Goal: Task Accomplishment & Management: Complete application form

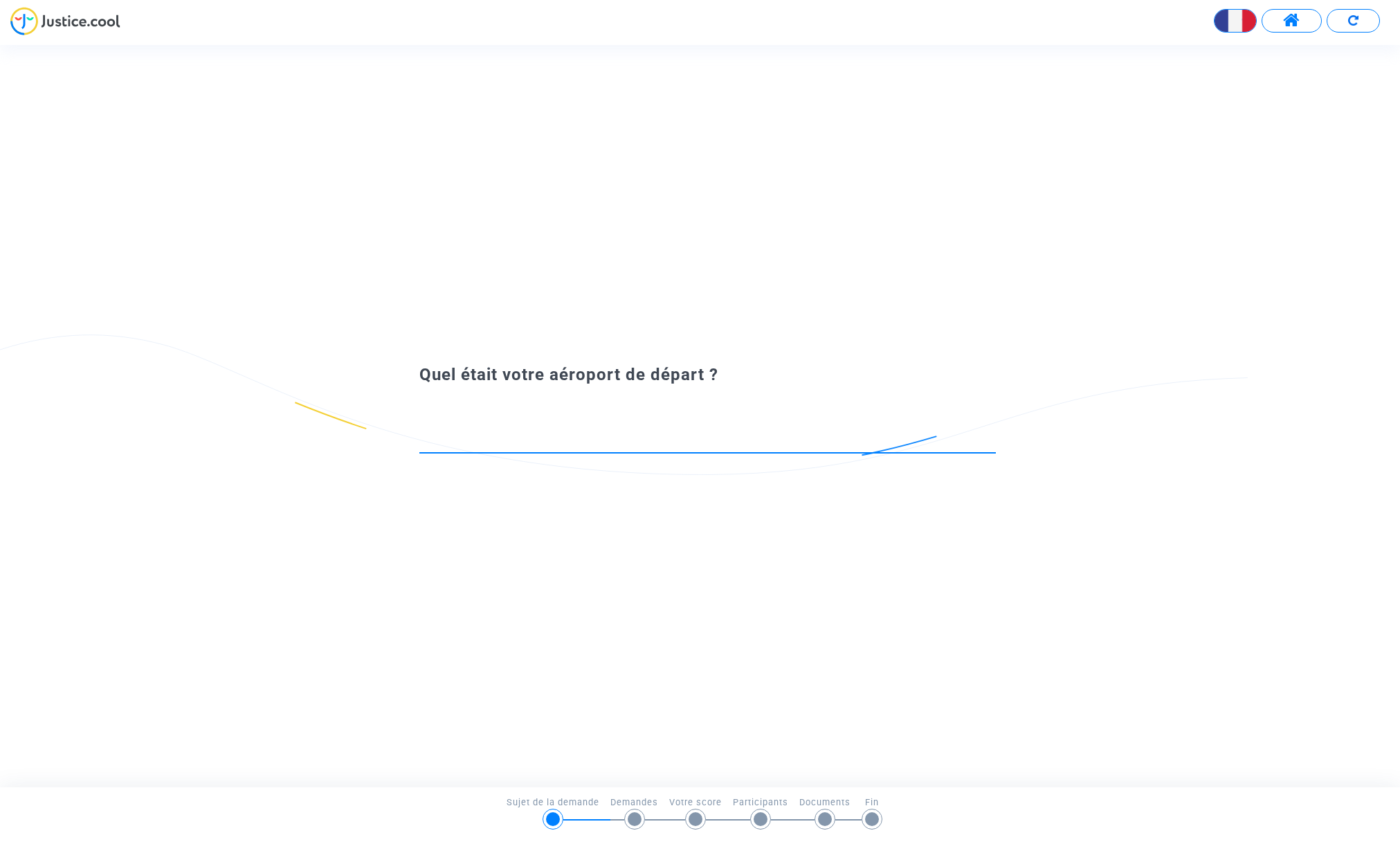
click at [571, 424] on div at bounding box center [708, 435] width 576 height 36
click at [437, 446] on input at bounding box center [708, 439] width 576 height 14
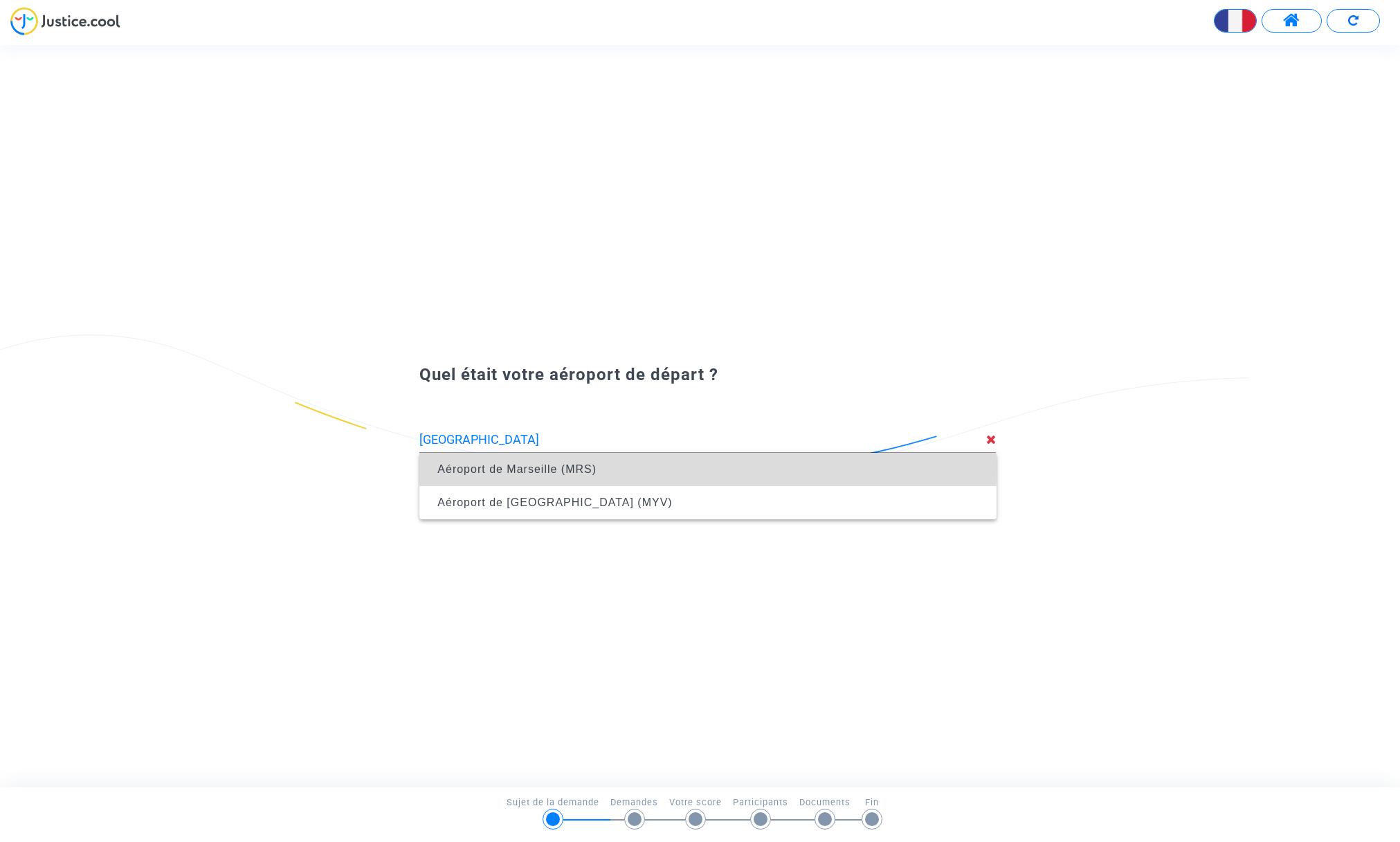
click at [537, 468] on span "Aéroport de Marseille (MRS)" at bounding box center [516, 469] width 159 height 12
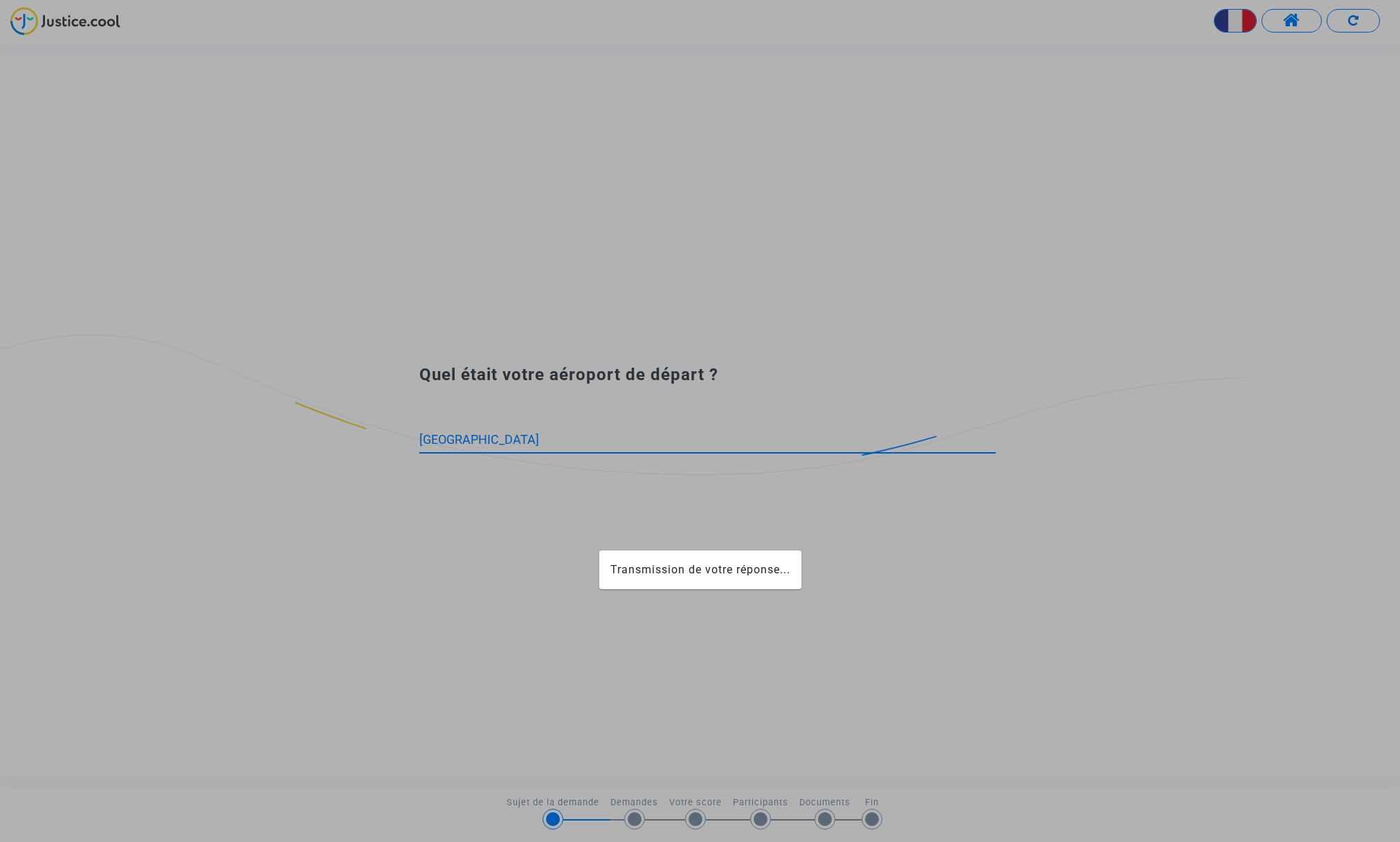
type input "Aéroport de Marseille (MRS)"
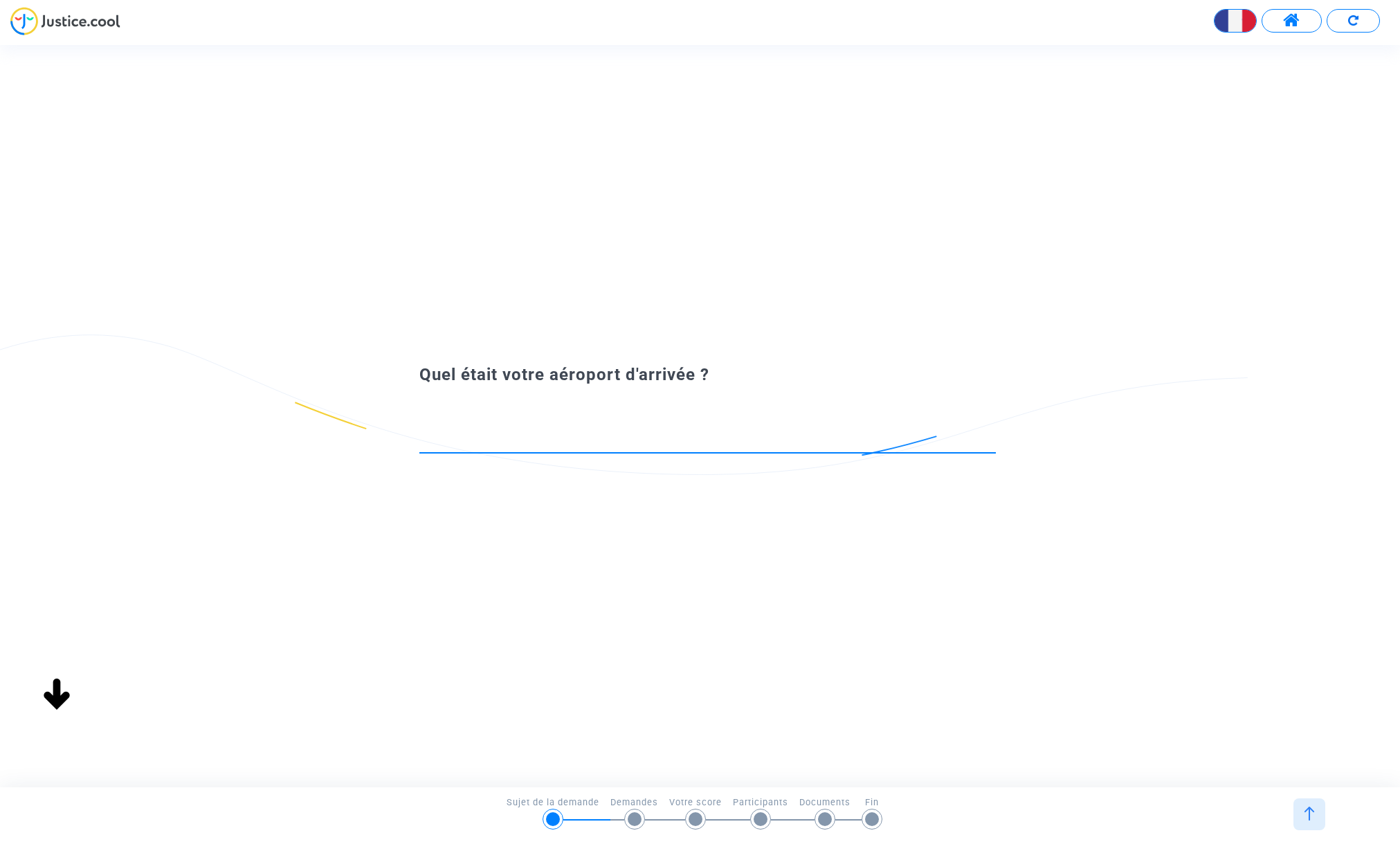
click at [524, 437] on input at bounding box center [708, 439] width 576 height 14
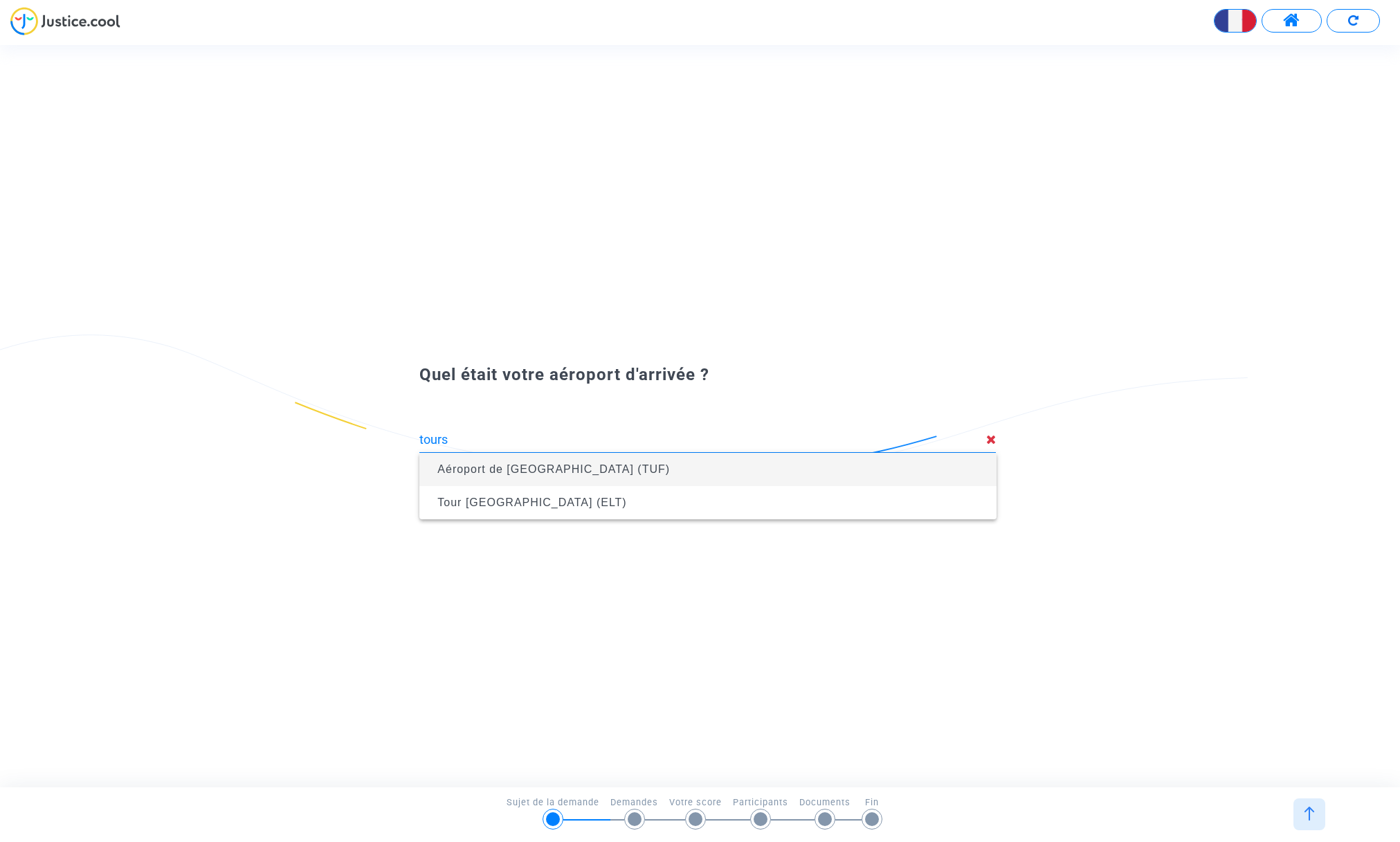
click at [504, 473] on span "Aéroport de Saint Symphorien (TUF)" at bounding box center [554, 469] width 232 height 12
type input "Aéroport de Saint Symphorien (TUF)"
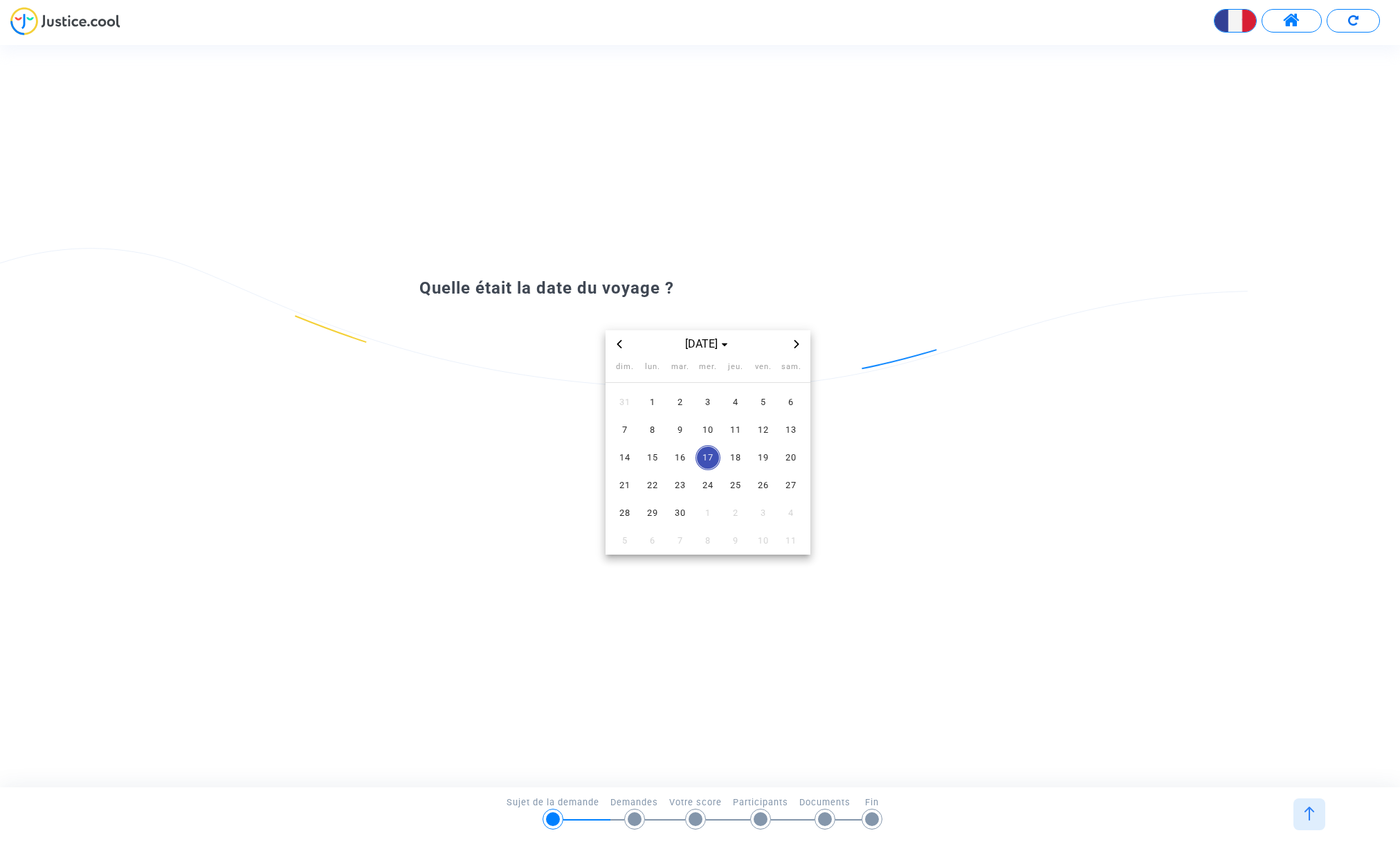
click at [791, 402] on span "6" at bounding box center [791, 402] width 25 height 25
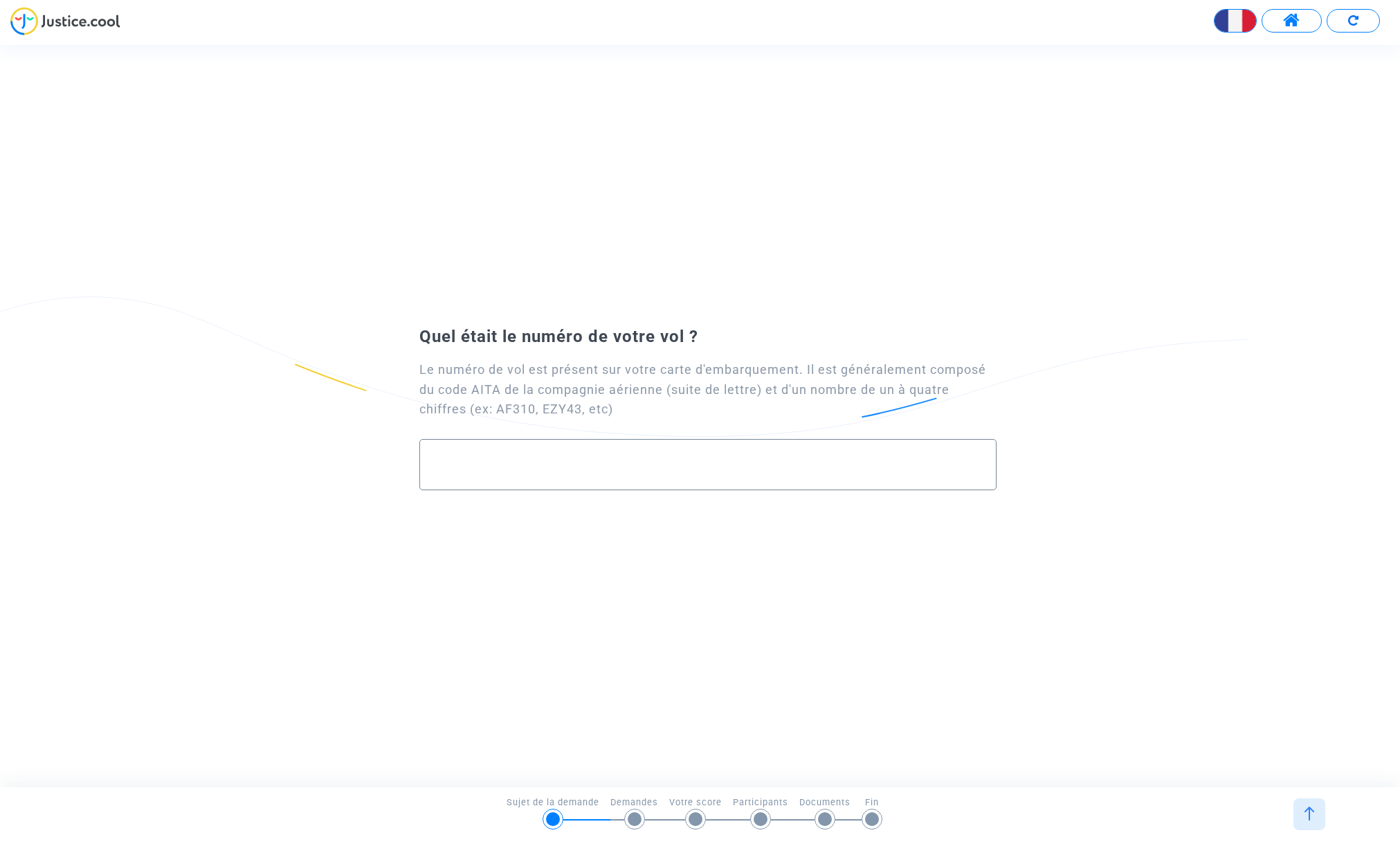
click at [562, 453] on div at bounding box center [708, 459] width 547 height 39
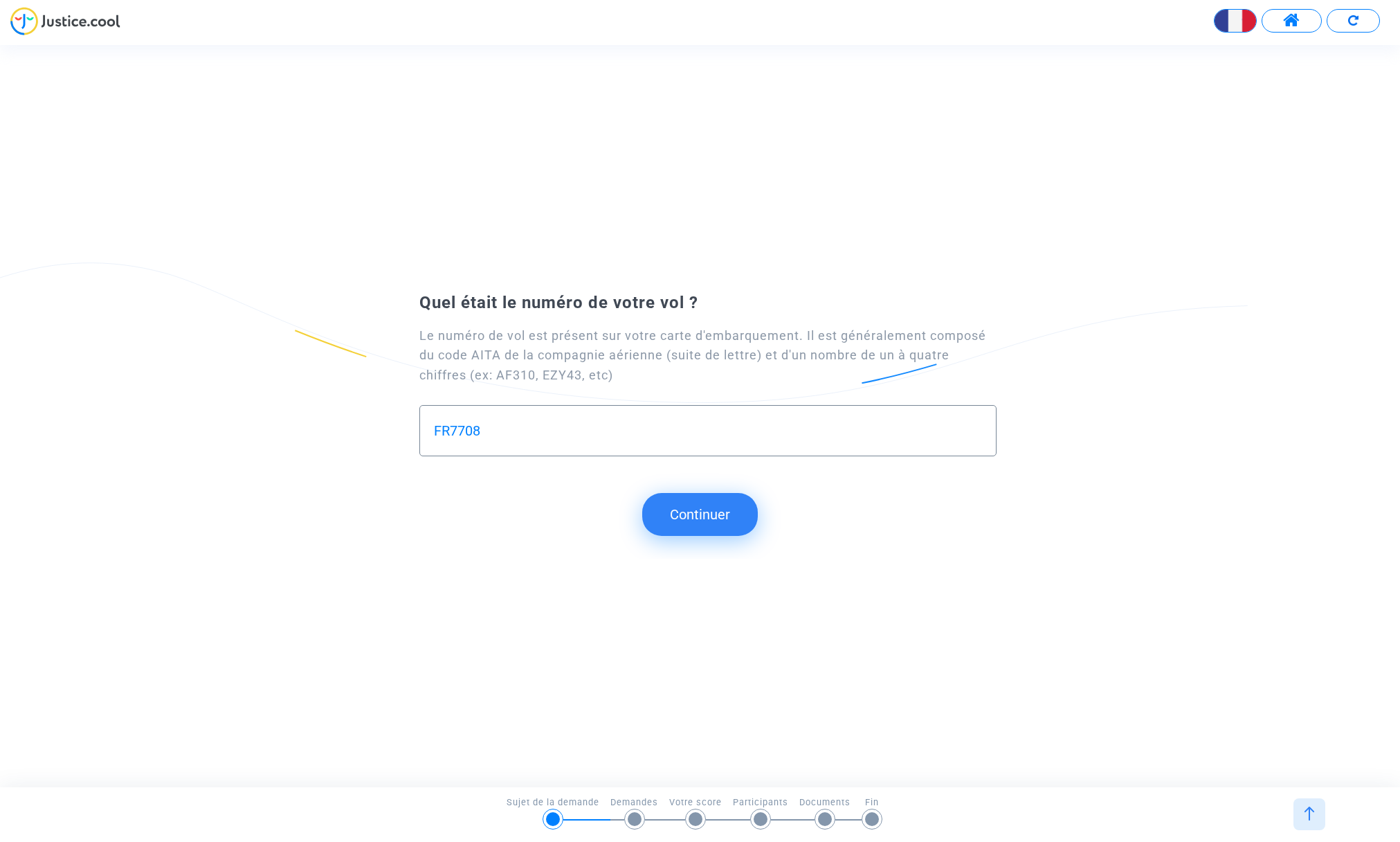
click at [428, 428] on div "FR7708" at bounding box center [708, 430] width 576 height 51
type input "FR7708 aller retour FR7709"
click at [710, 517] on button "Continuer" at bounding box center [700, 514] width 115 height 43
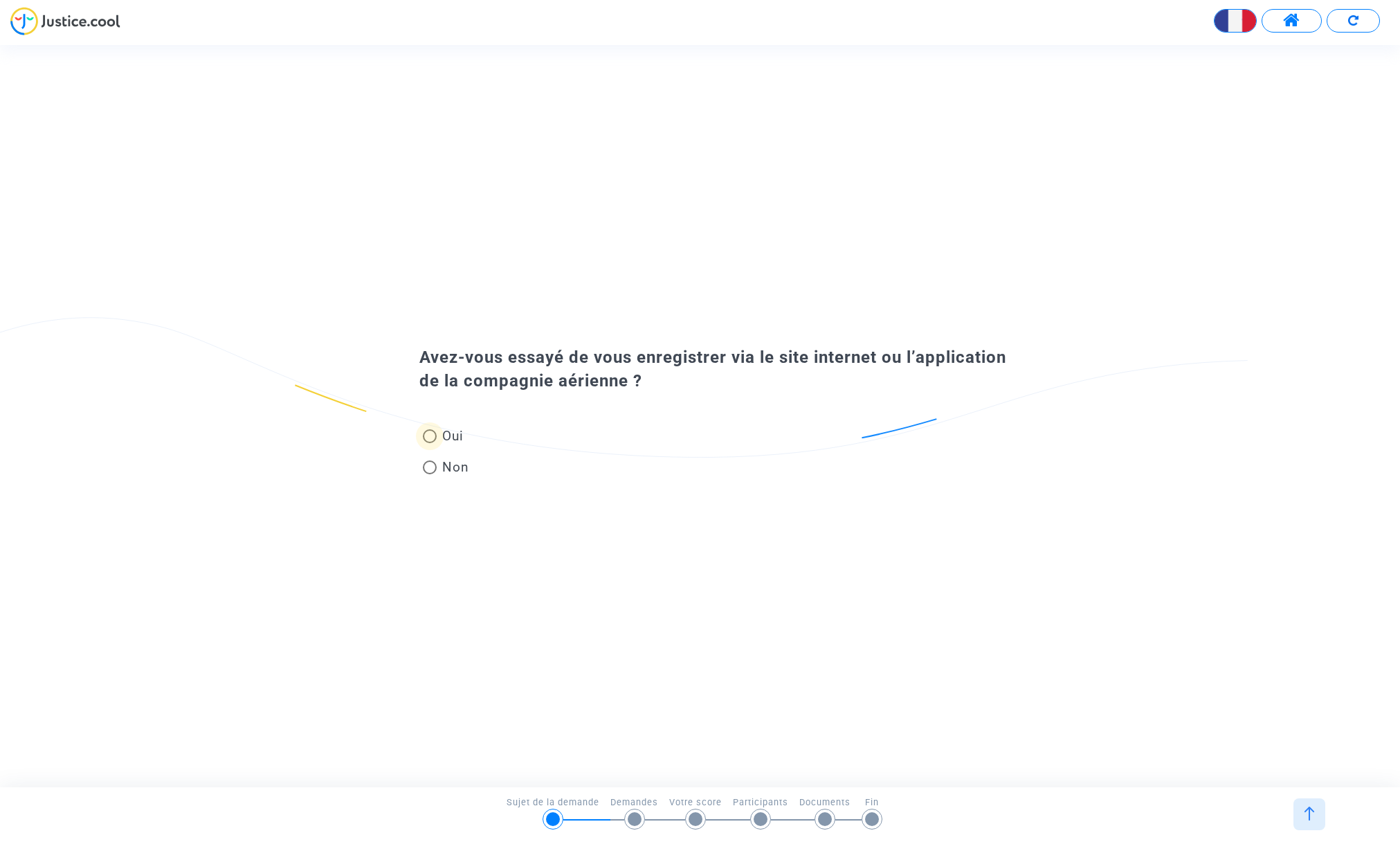
click at [431, 437] on span at bounding box center [429, 436] width 14 height 14
click at [430, 443] on input "Oui" at bounding box center [429, 443] width 1 height 1
radio input "true"
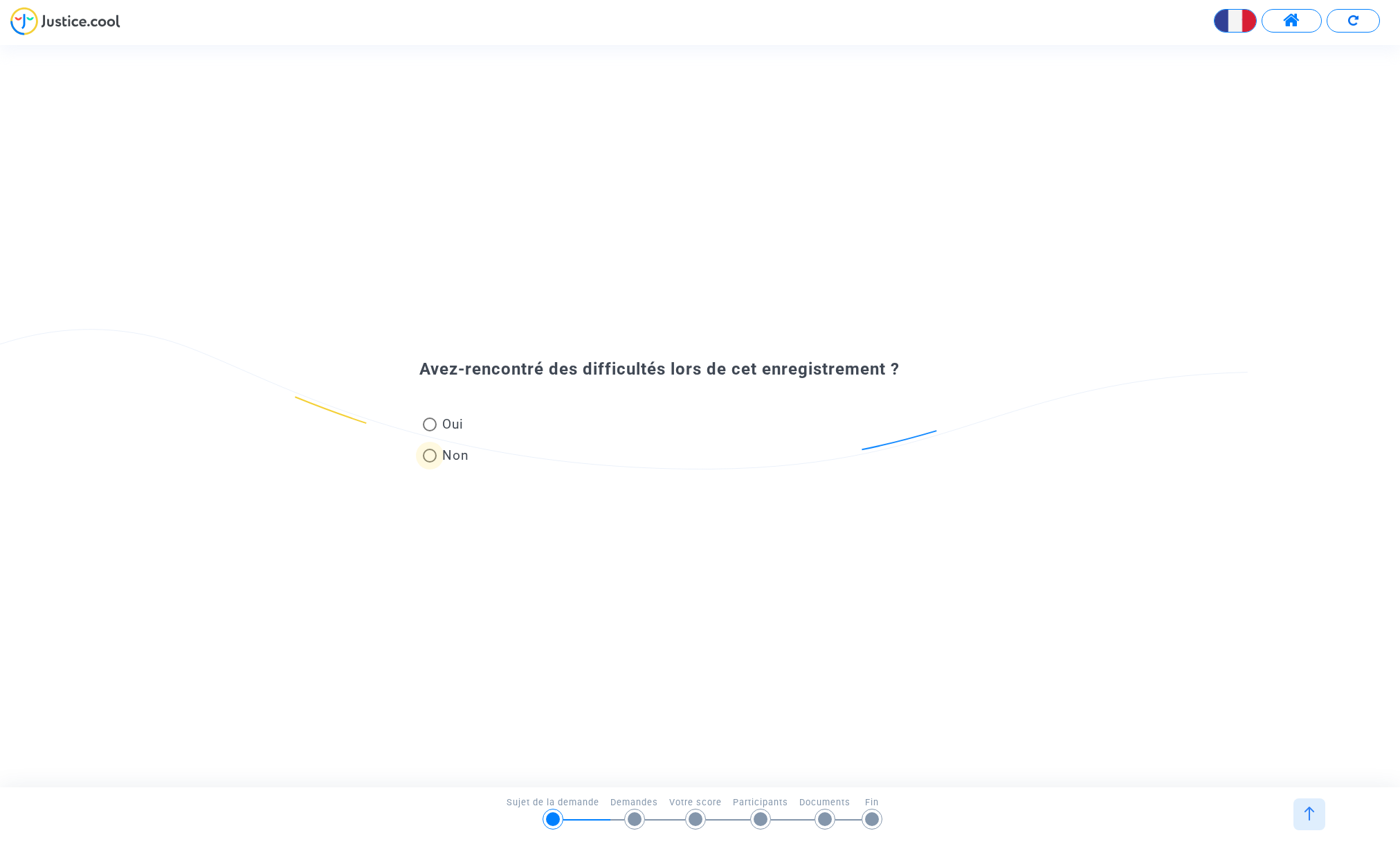
click at [430, 457] on span at bounding box center [429, 455] width 14 height 14
click at [430, 463] on input "Non" at bounding box center [429, 463] width 1 height 1
radio input "true"
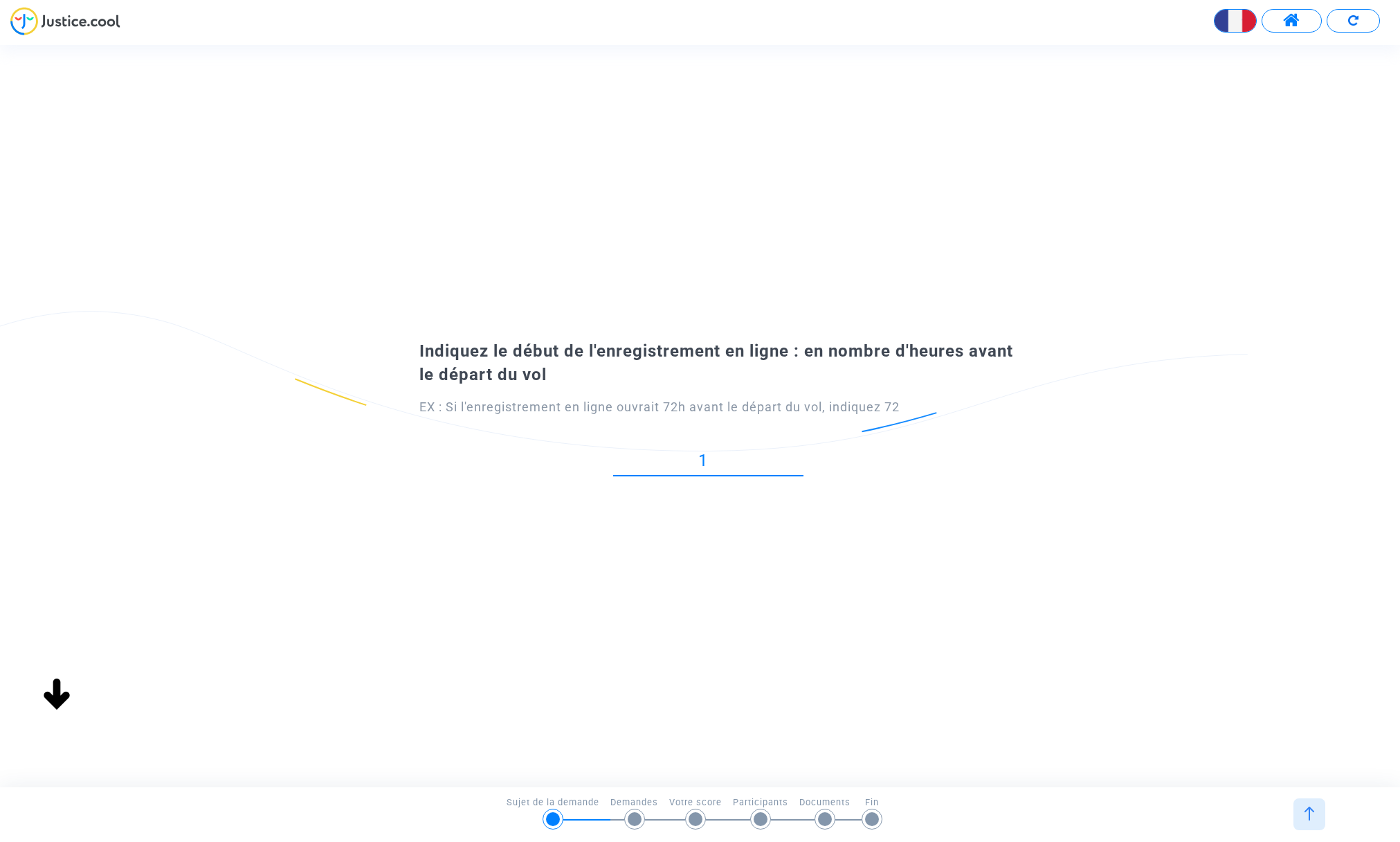
click at [794, 454] on input "1" at bounding box center [708, 460] width 190 height 19
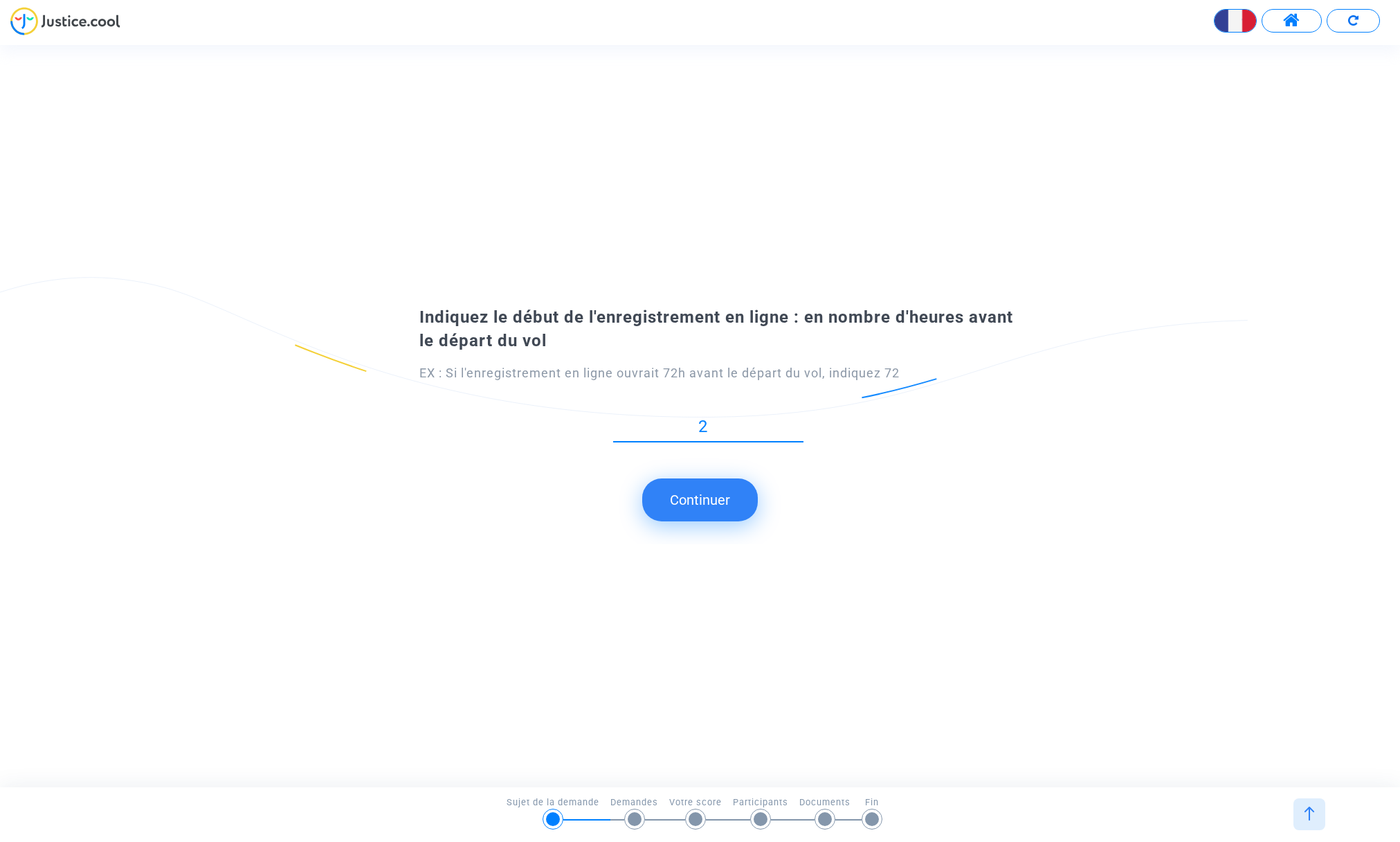
click at [796, 421] on input "2" at bounding box center [708, 426] width 190 height 19
click at [796, 421] on input "3" at bounding box center [708, 426] width 190 height 19
click at [796, 421] on input "12" at bounding box center [708, 426] width 190 height 19
click at [796, 430] on input "11" at bounding box center [708, 426] width 190 height 19
click at [796, 430] on input "10" at bounding box center [708, 426] width 190 height 19
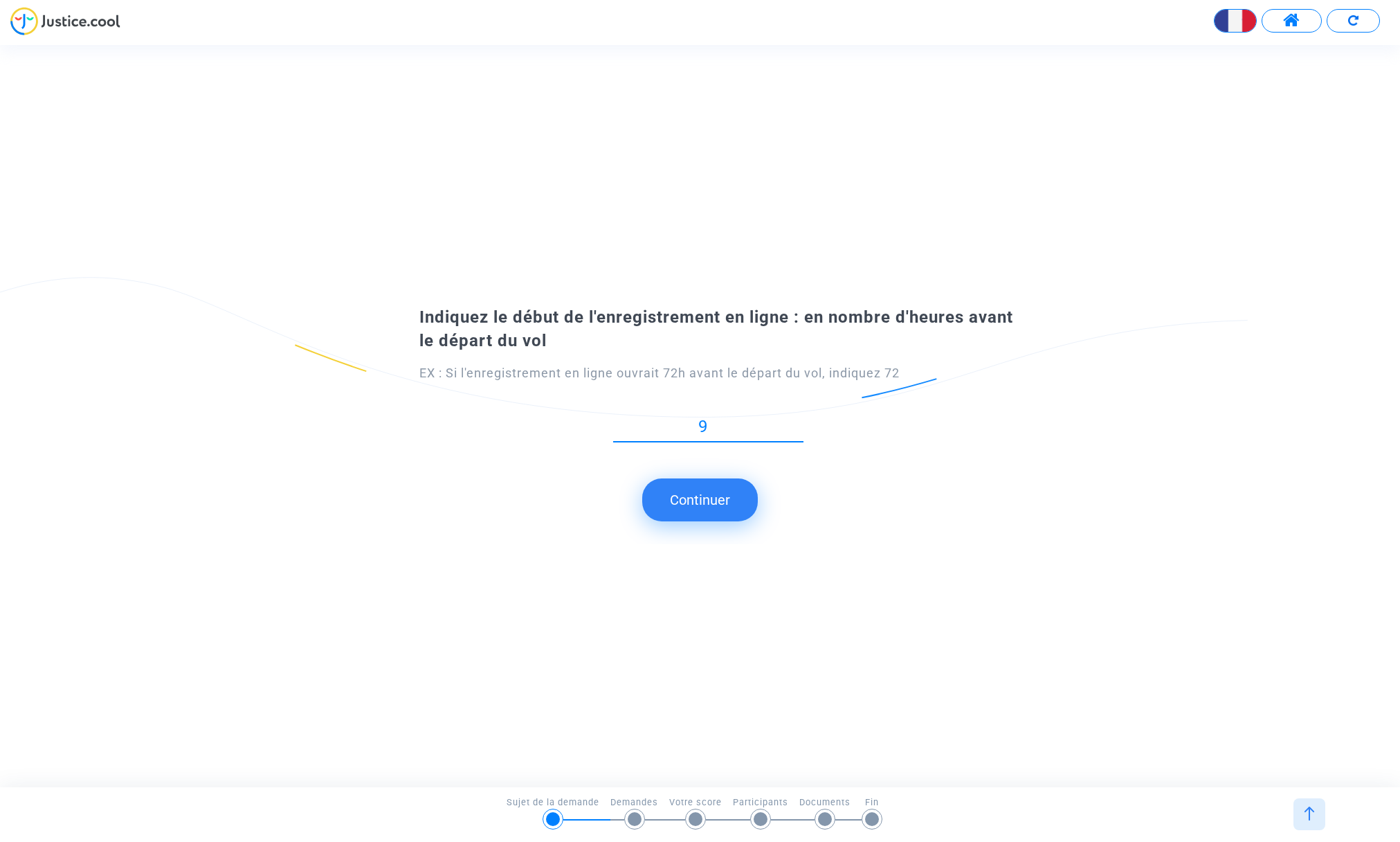
click at [796, 430] on input "9" at bounding box center [708, 426] width 190 height 19
type input "8"
click at [796, 430] on input "8" at bounding box center [708, 426] width 190 height 19
click at [688, 504] on button "Continuer" at bounding box center [700, 500] width 115 height 43
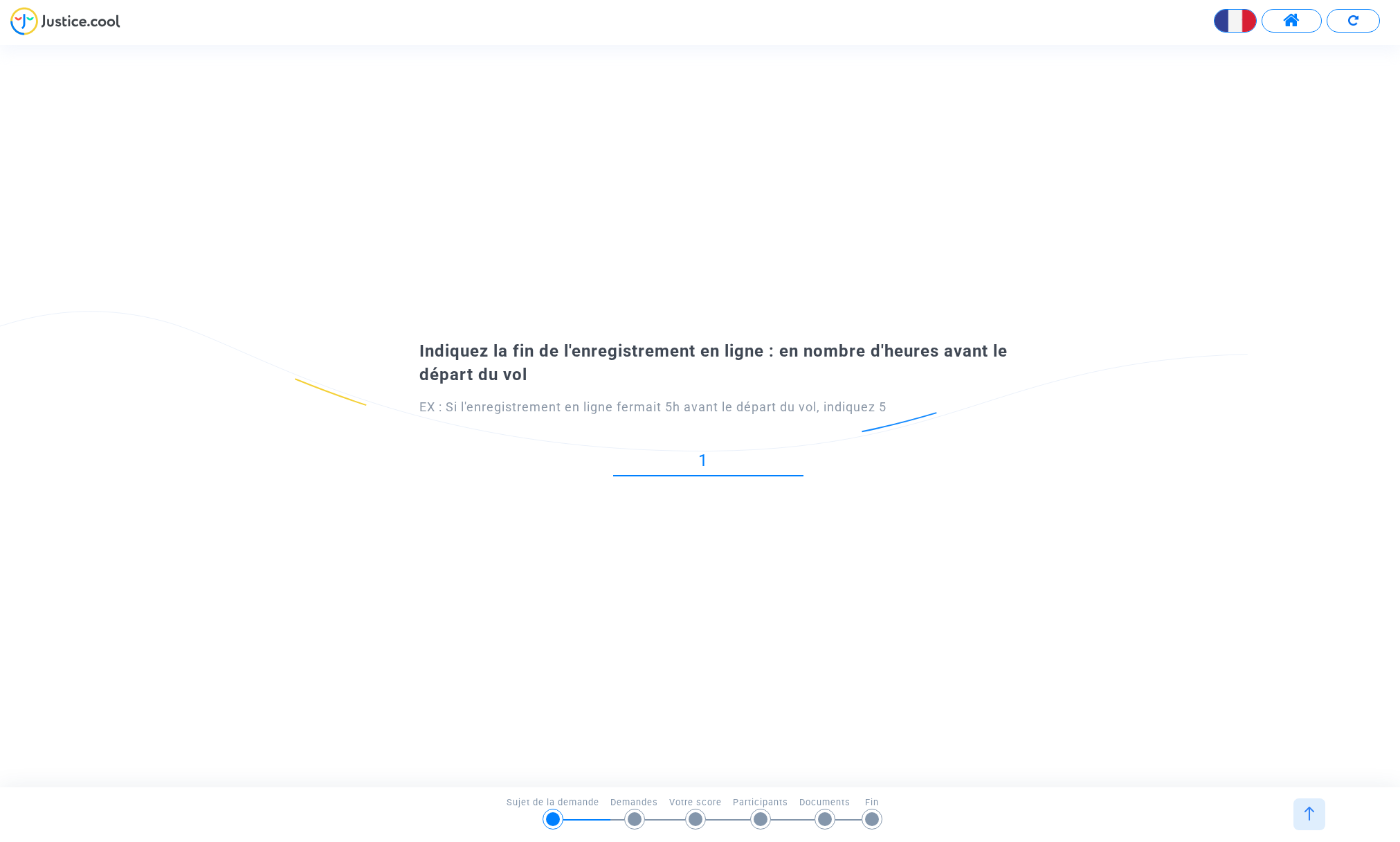
type input "1"
click at [796, 454] on input "1" at bounding box center [708, 460] width 190 height 19
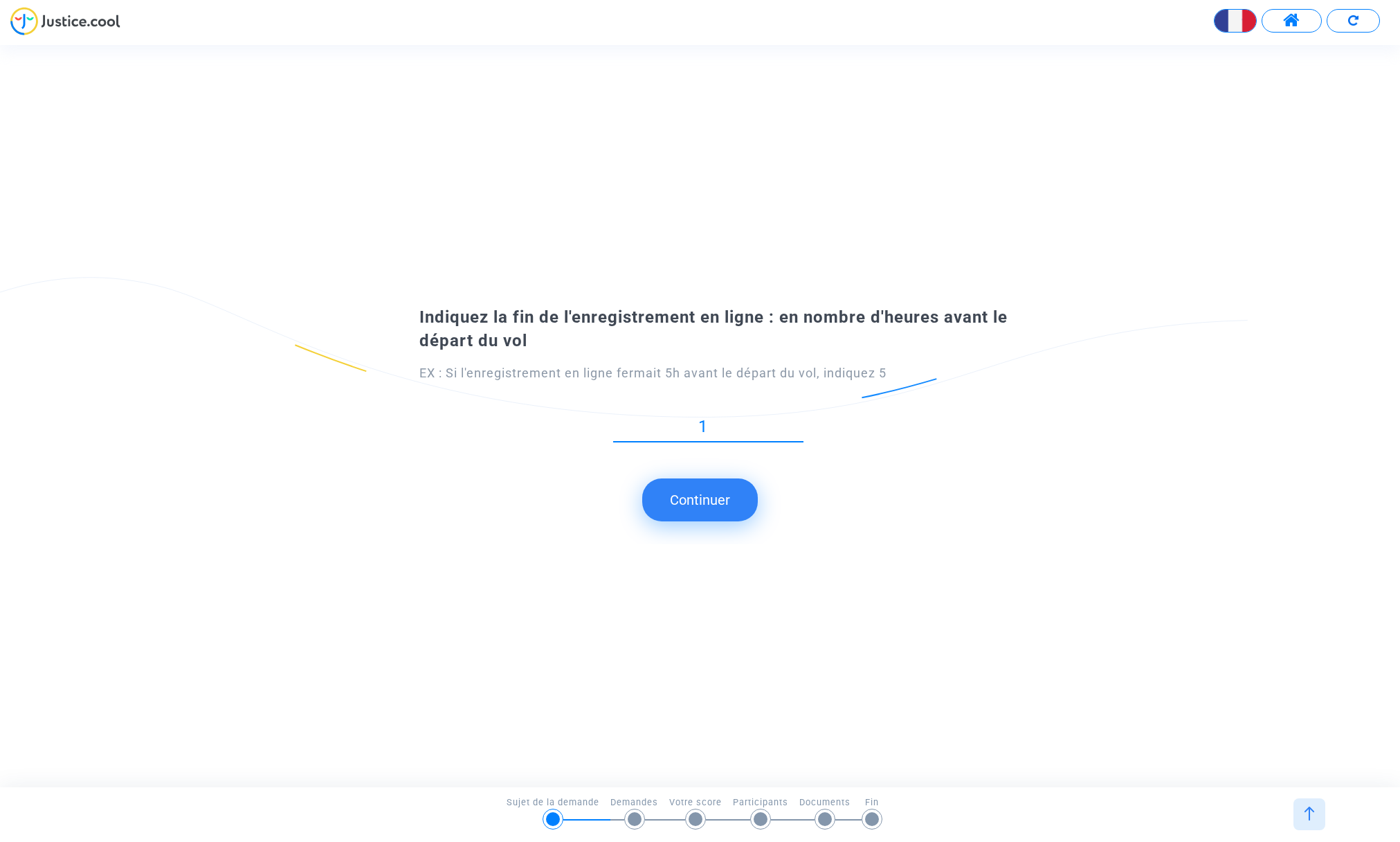
click at [722, 496] on button "Continuer" at bounding box center [700, 500] width 115 height 43
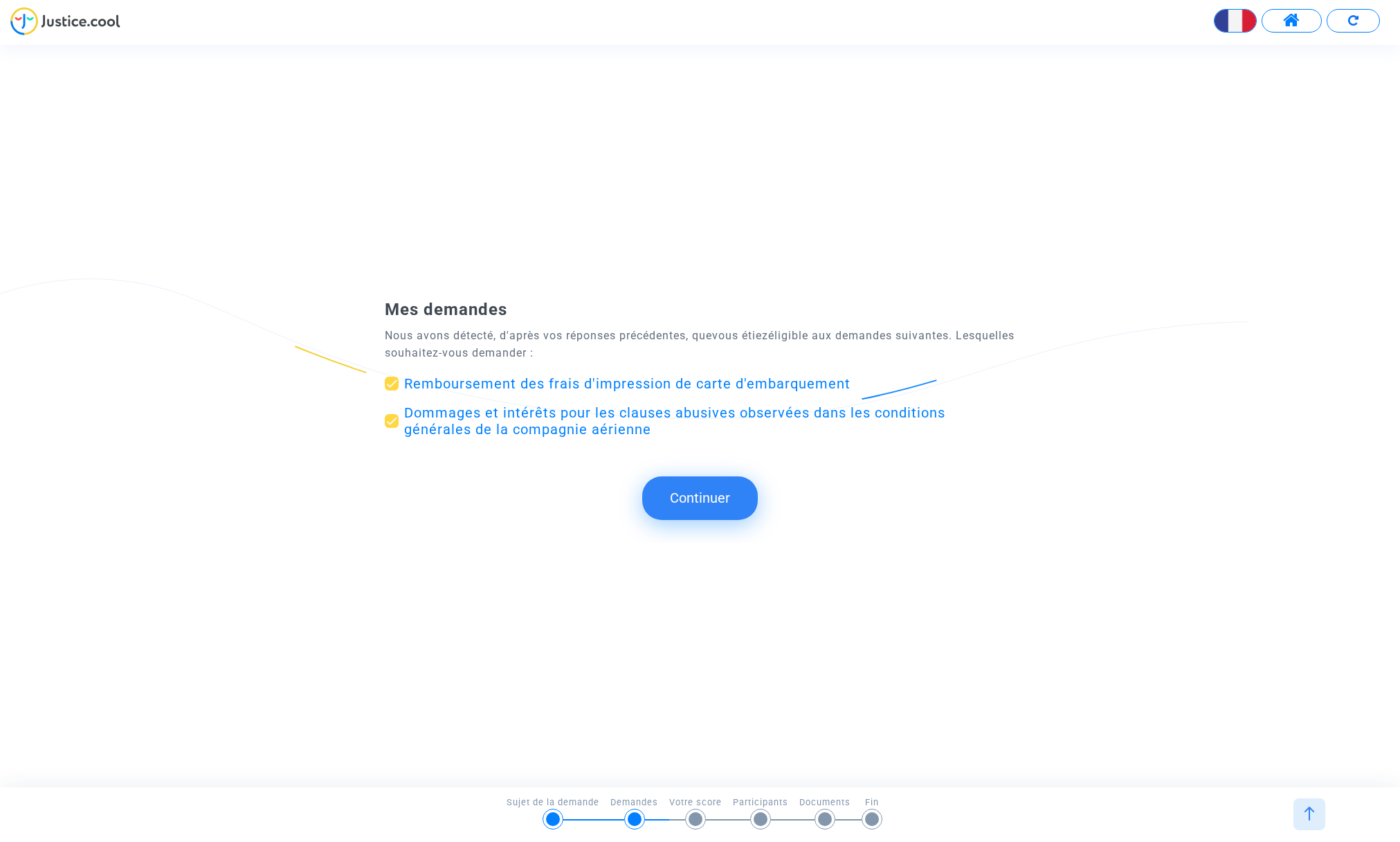
click at [691, 496] on button "Continuer" at bounding box center [700, 497] width 115 height 43
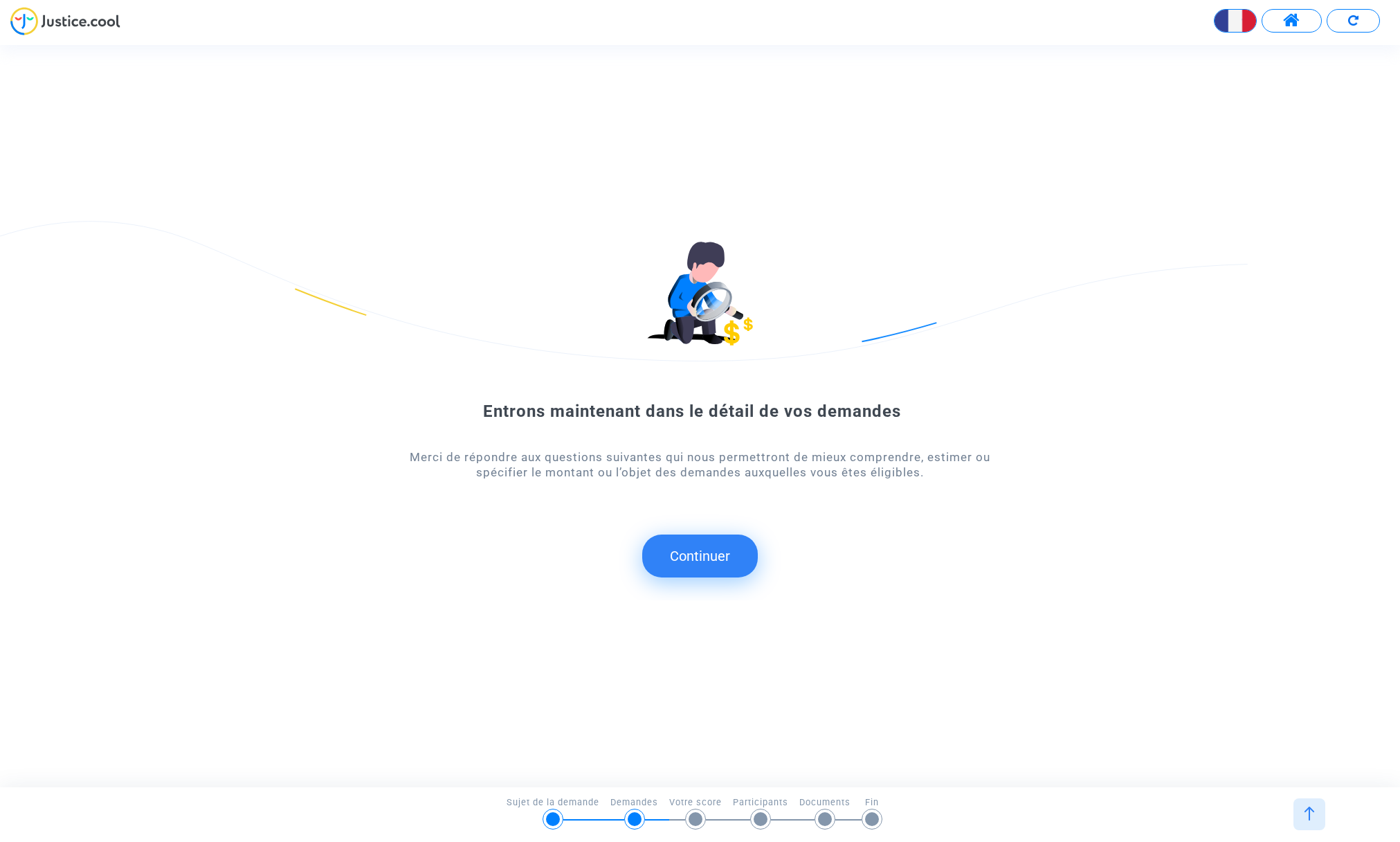
click at [705, 559] on button "Continuer" at bounding box center [700, 555] width 115 height 43
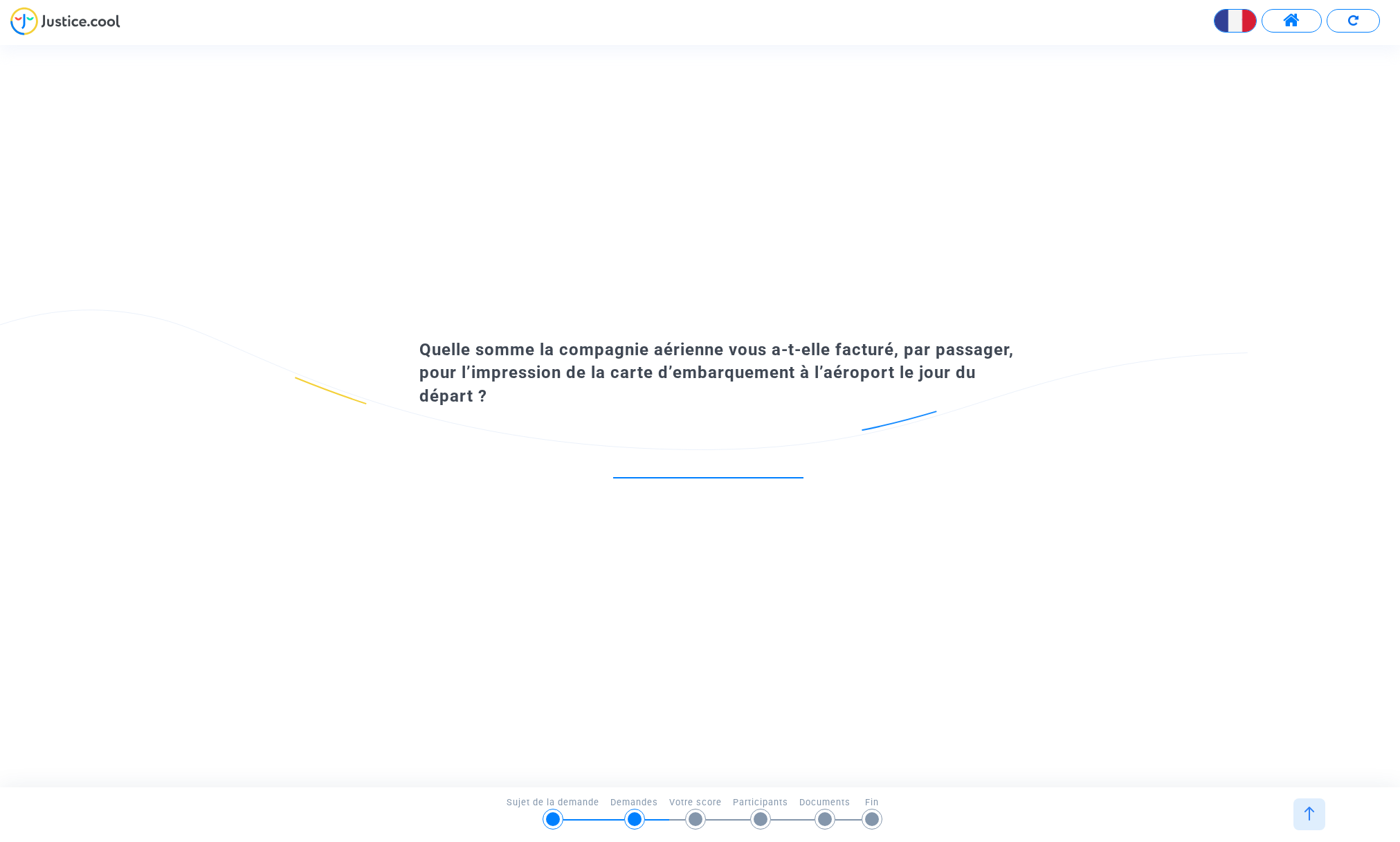
click at [659, 461] on input "number" at bounding box center [708, 463] width 190 height 19
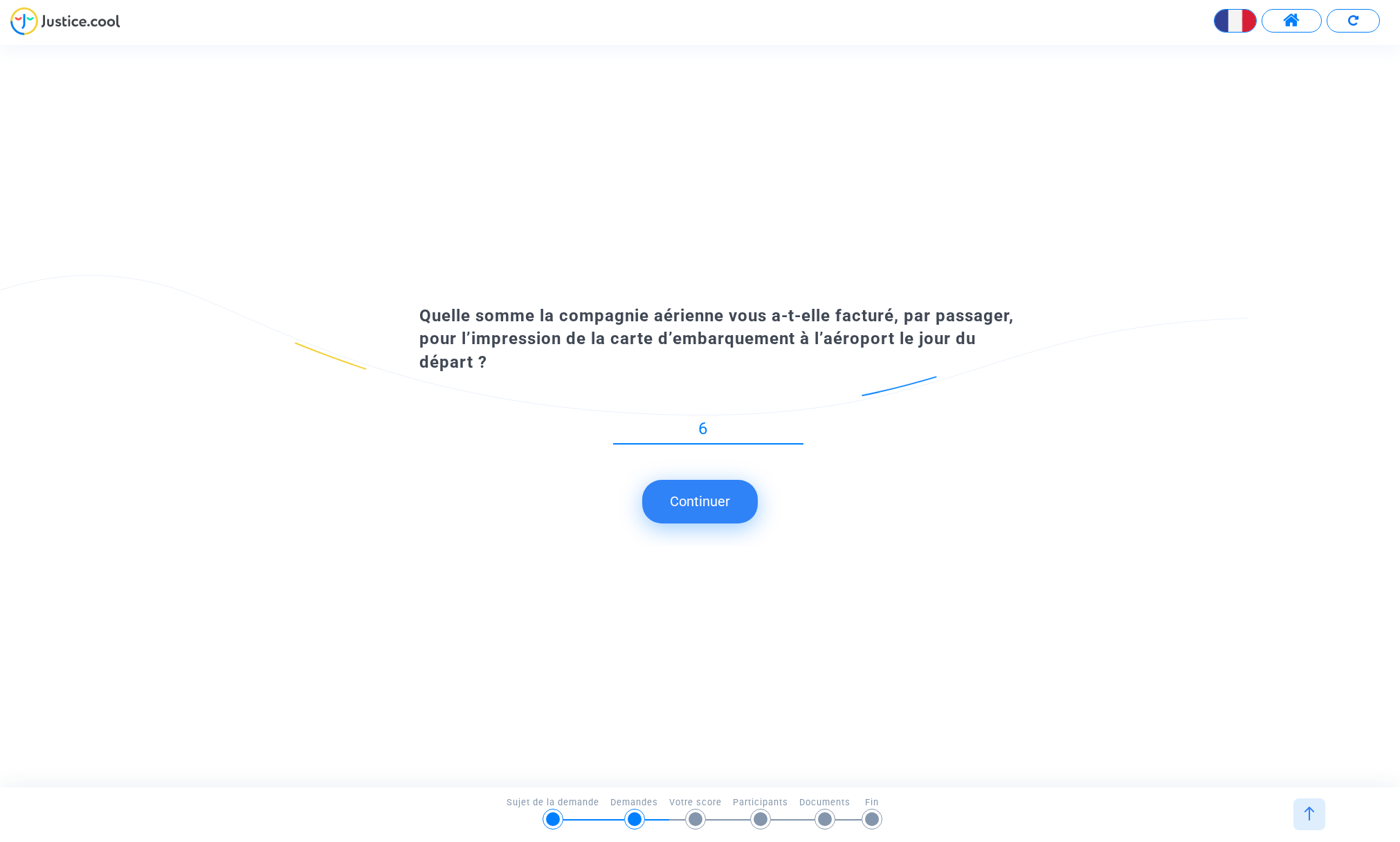
type input "60"
drag, startPoint x: 729, startPoint y: 428, endPoint x: 644, endPoint y: 427, distance: 85.0
click at [644, 426] on input "60.50" at bounding box center [708, 429] width 190 height 19
type input "121.00"
click at [682, 496] on button "Continuer" at bounding box center [700, 501] width 115 height 43
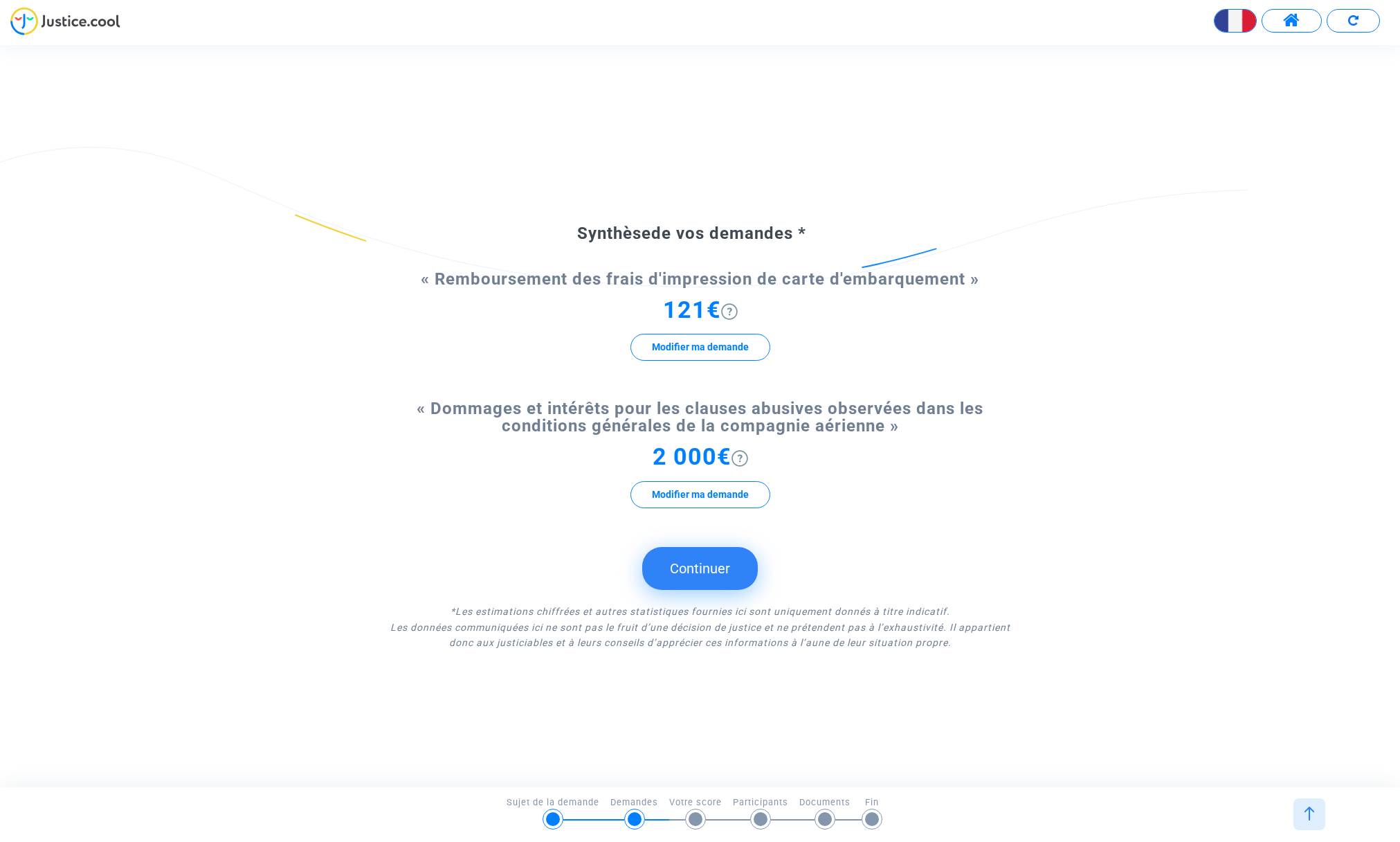
click at [686, 570] on button "Continuer" at bounding box center [700, 568] width 115 height 43
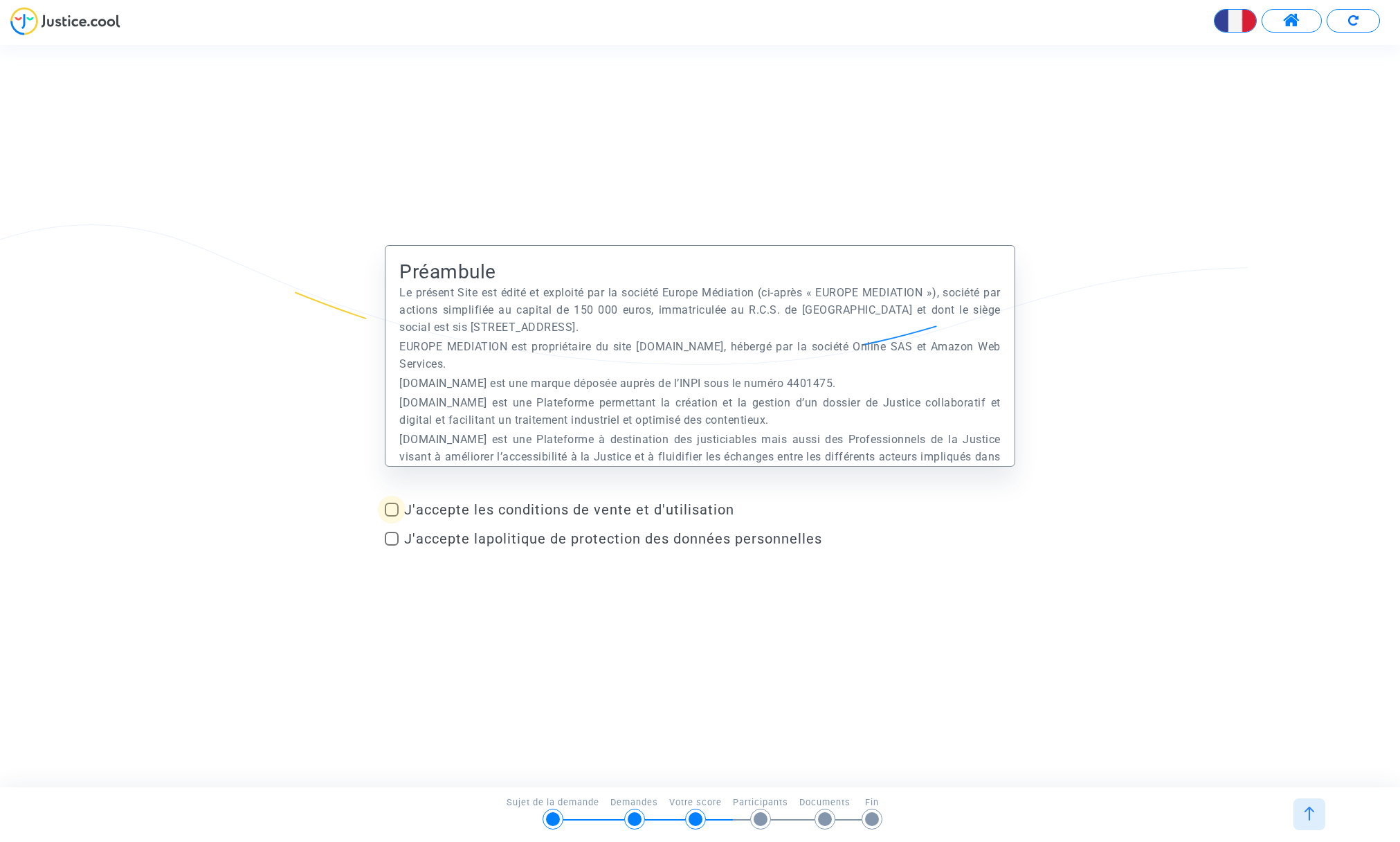
drag, startPoint x: 394, startPoint y: 505, endPoint x: 390, endPoint y: 526, distance: 21.4
click at [393, 506] on span at bounding box center [391, 509] width 14 height 14
click at [391, 517] on input "J'accepte les conditions de vente et d'utilisation" at bounding box center [391, 517] width 1 height 1
checkbox input "true"
click at [391, 536] on span at bounding box center [391, 538] width 14 height 14
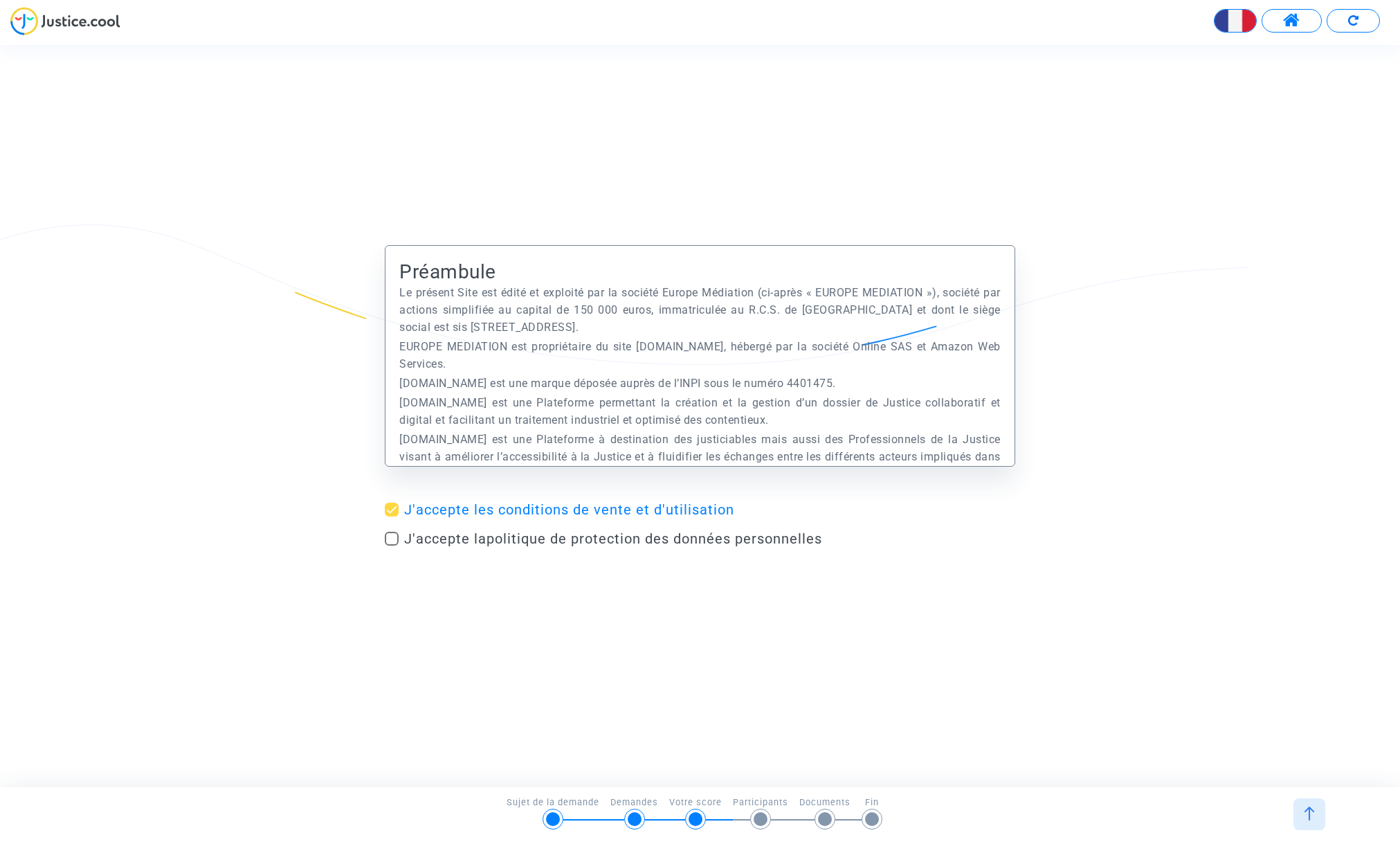
click at [391, 546] on input "J'accepte la politique de protection des données personnelles" at bounding box center [391, 546] width 1 height 1
checkbox input "true"
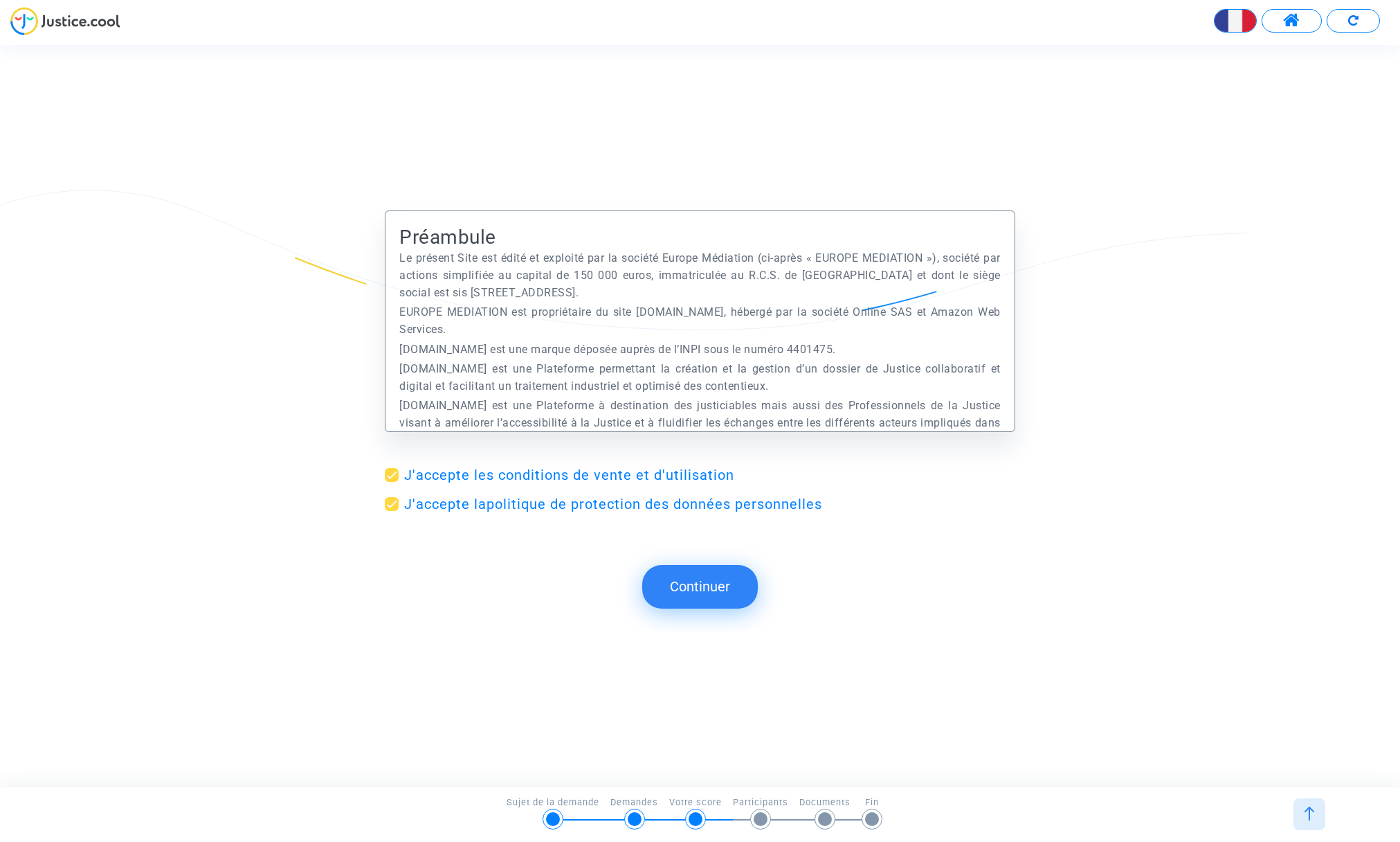
click at [704, 589] on button "Continuer" at bounding box center [700, 586] width 115 height 43
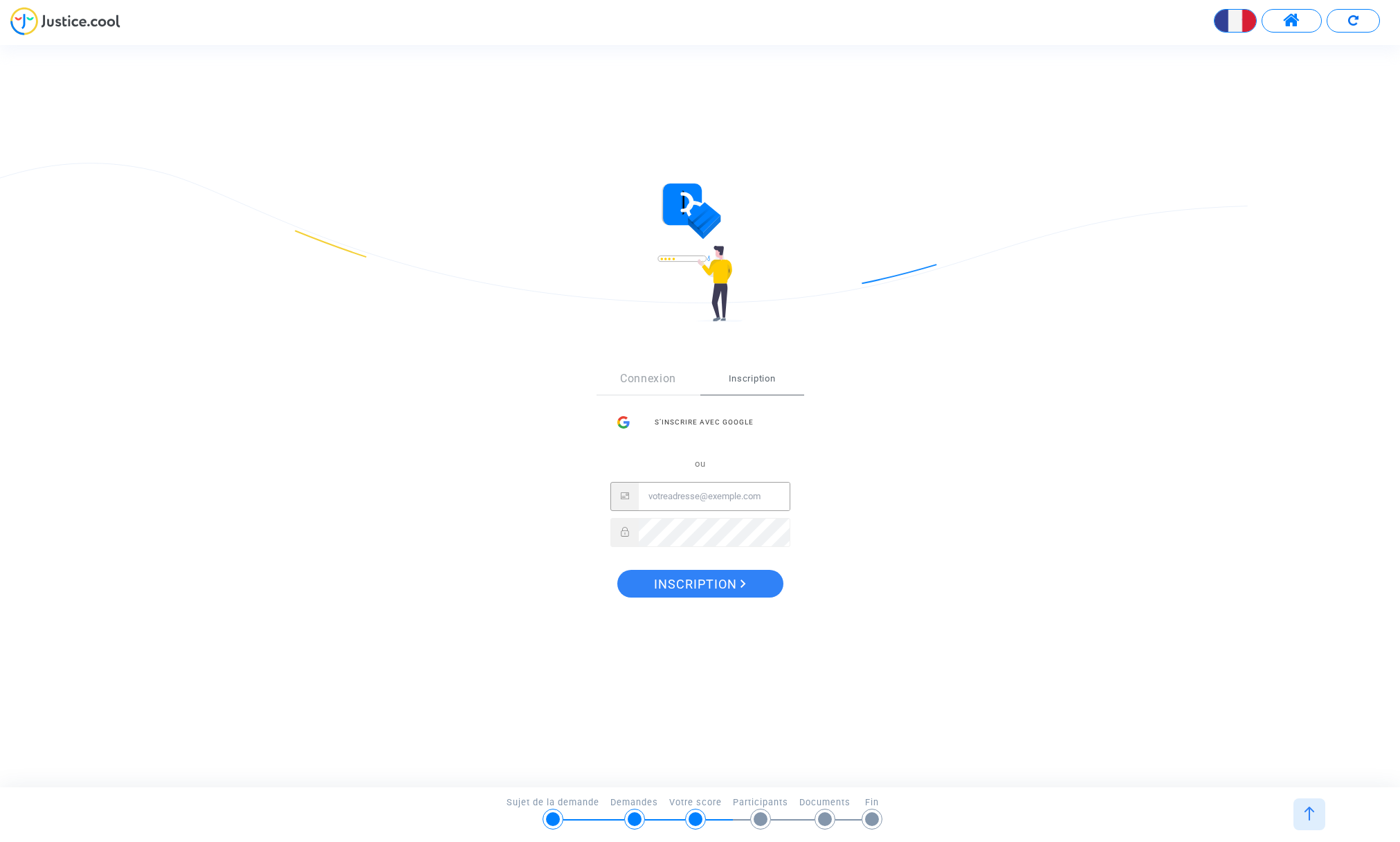
click at [685, 492] on input "Email" at bounding box center [714, 496] width 151 height 27
type input "patrickberlanphotographe@wanadoo.fr.fr"
click at [710, 585] on span "Inscription" at bounding box center [700, 584] width 92 height 29
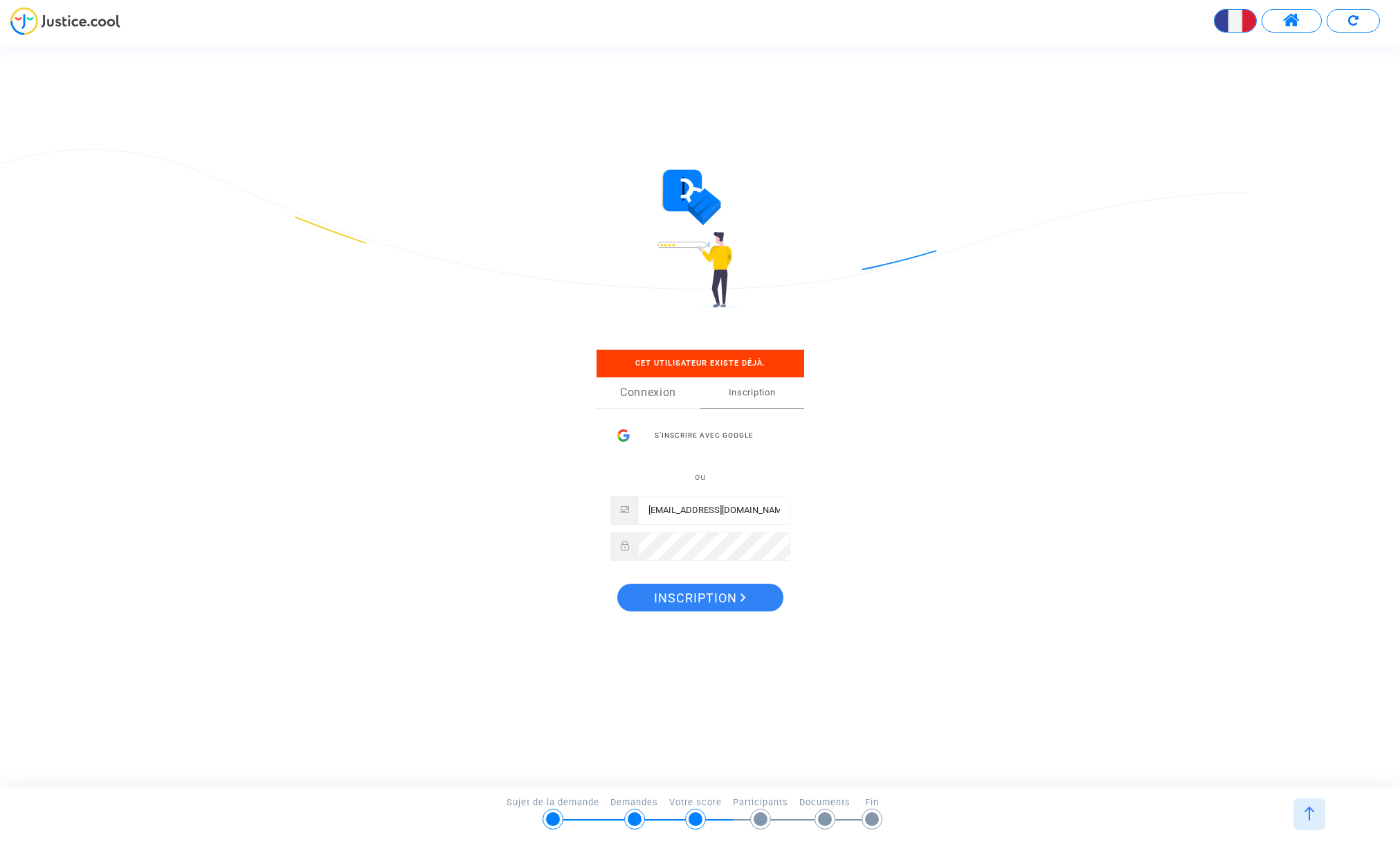
click at [646, 393] on link "Connexion" at bounding box center [648, 392] width 104 height 31
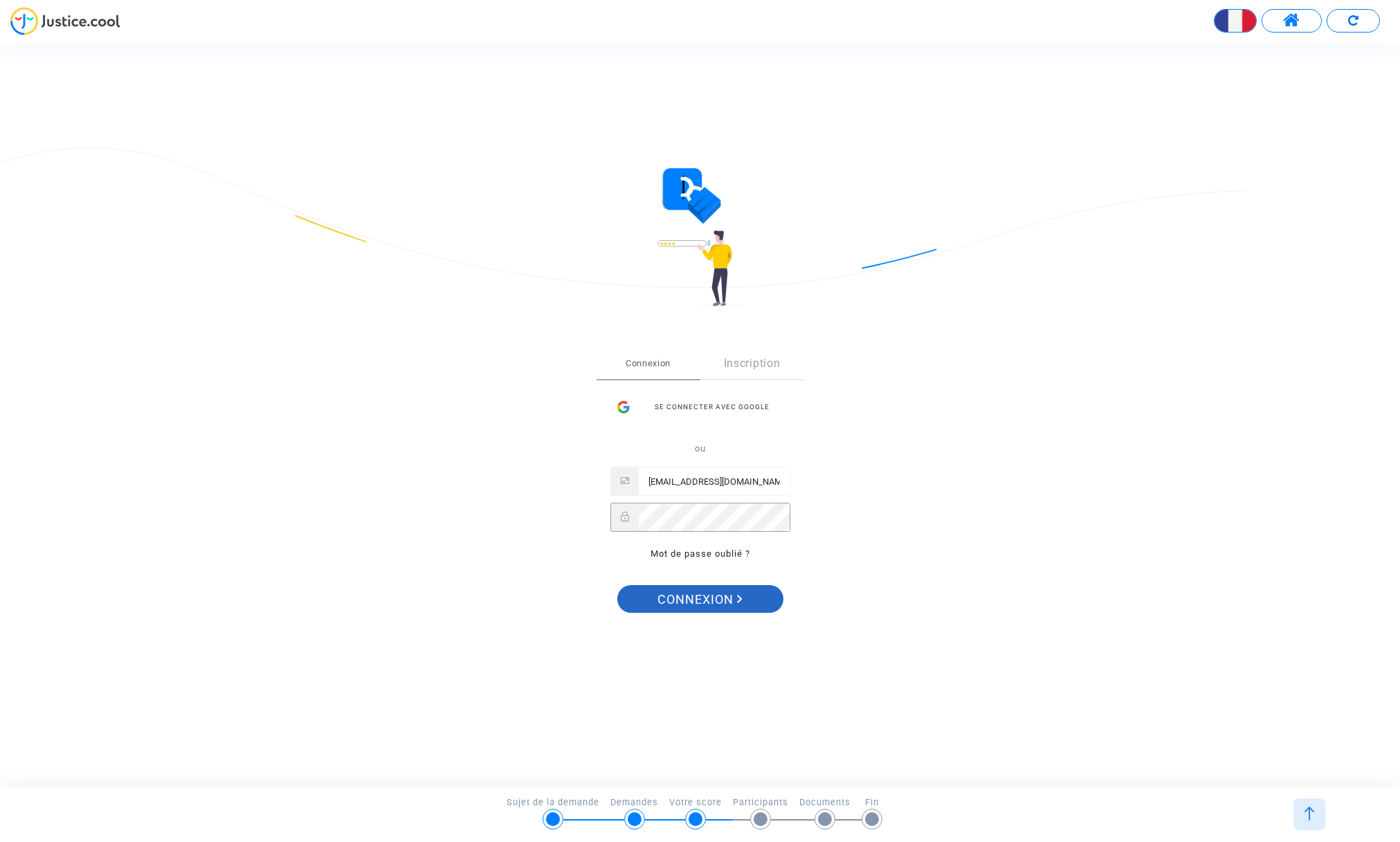
click at [696, 601] on span "Connexion" at bounding box center [700, 600] width 85 height 29
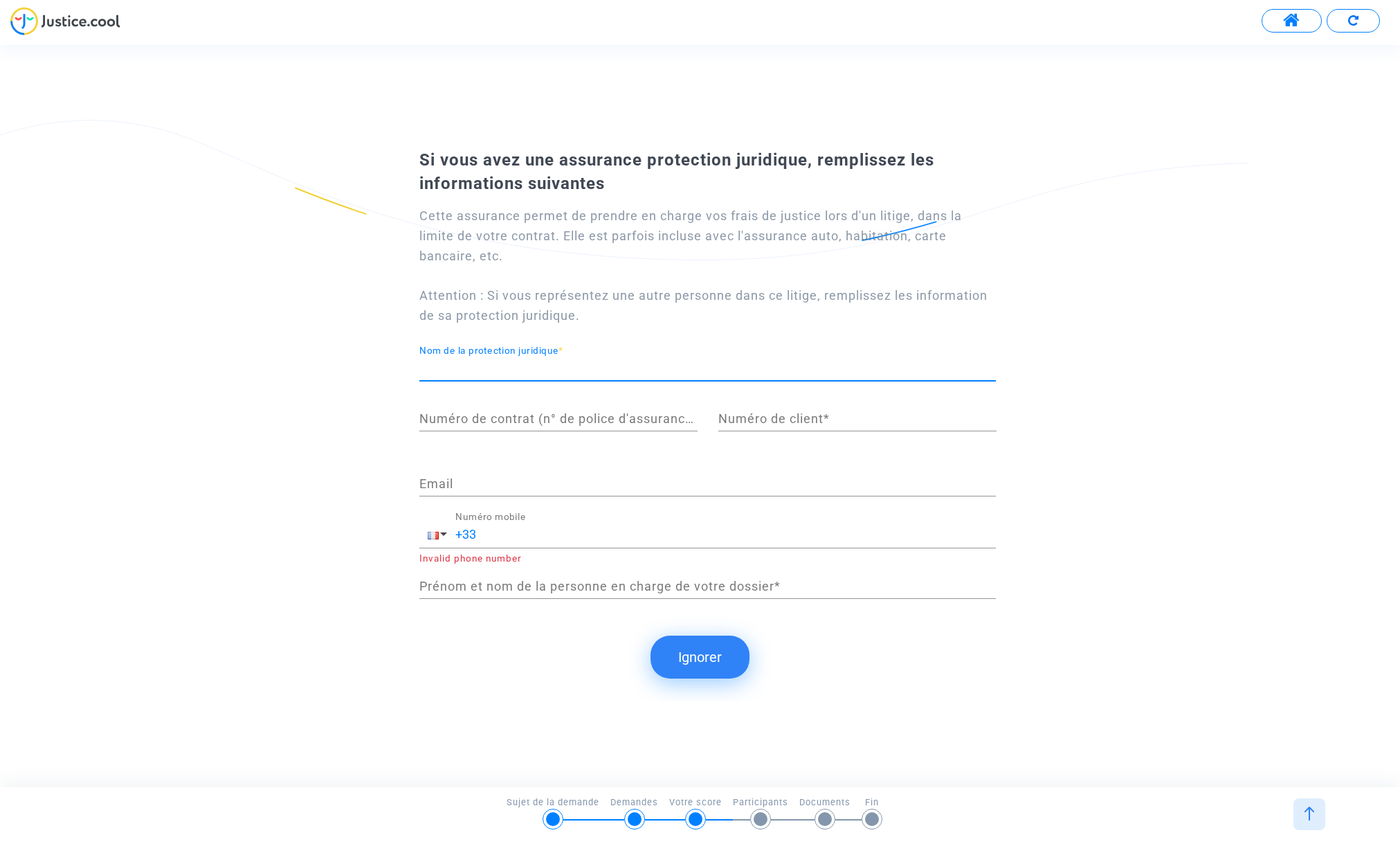
click at [634, 367] on input "Nom de la protection juridique *" at bounding box center [708, 368] width 576 height 14
click at [479, 371] on input "Nom de la protection juridique *" at bounding box center [708, 368] width 576 height 14
type input "CRCAM Provence Cote d'azur"
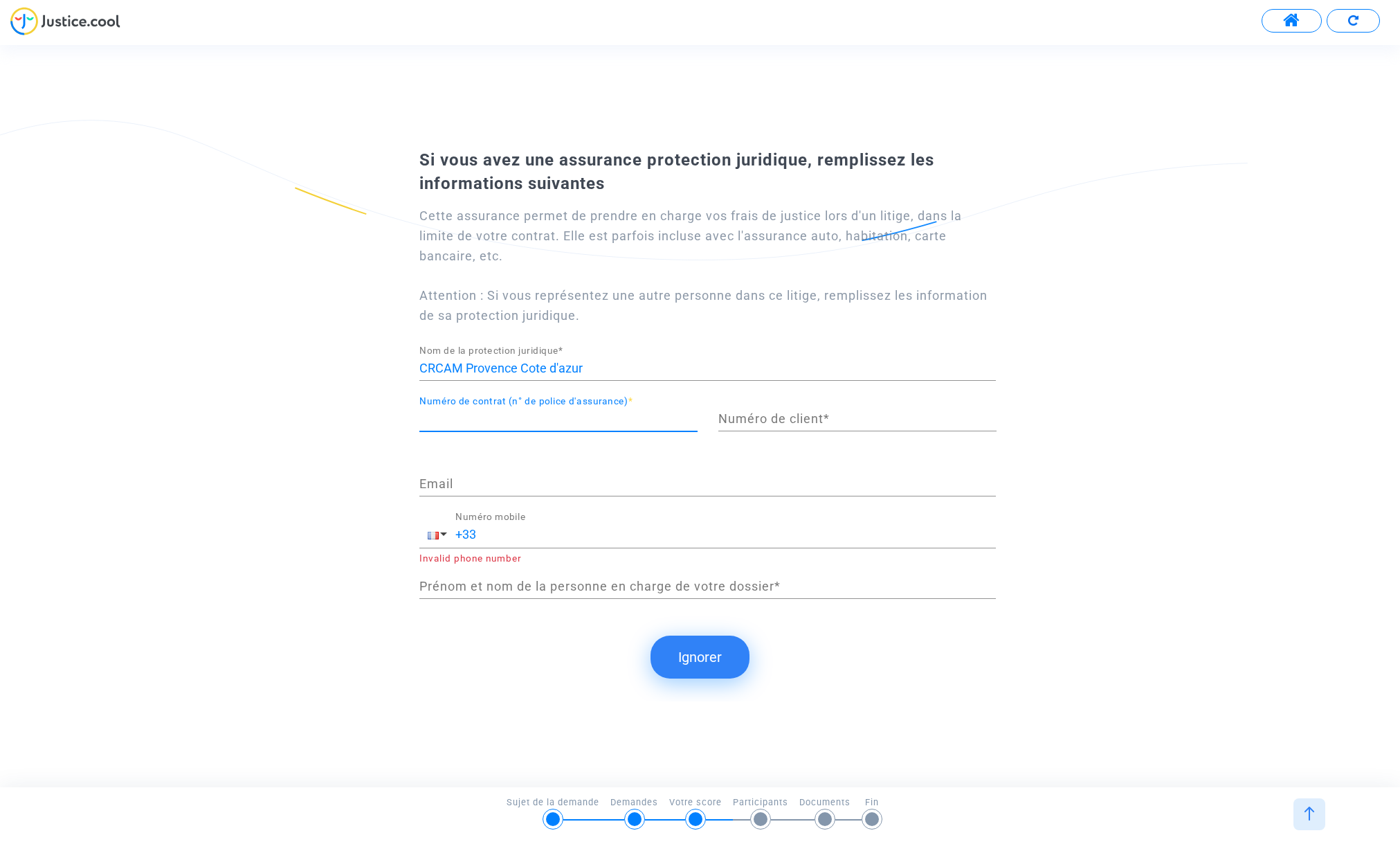
click at [500, 422] on input "Numéro de contrat (n° de police d'assurance) *" at bounding box center [558, 418] width 278 height 14
type input "11429689908/000"
click at [782, 416] on input "Numéro de client *" at bounding box center [857, 418] width 278 height 14
click at [470, 484] on input "Email" at bounding box center [708, 484] width 576 height 14
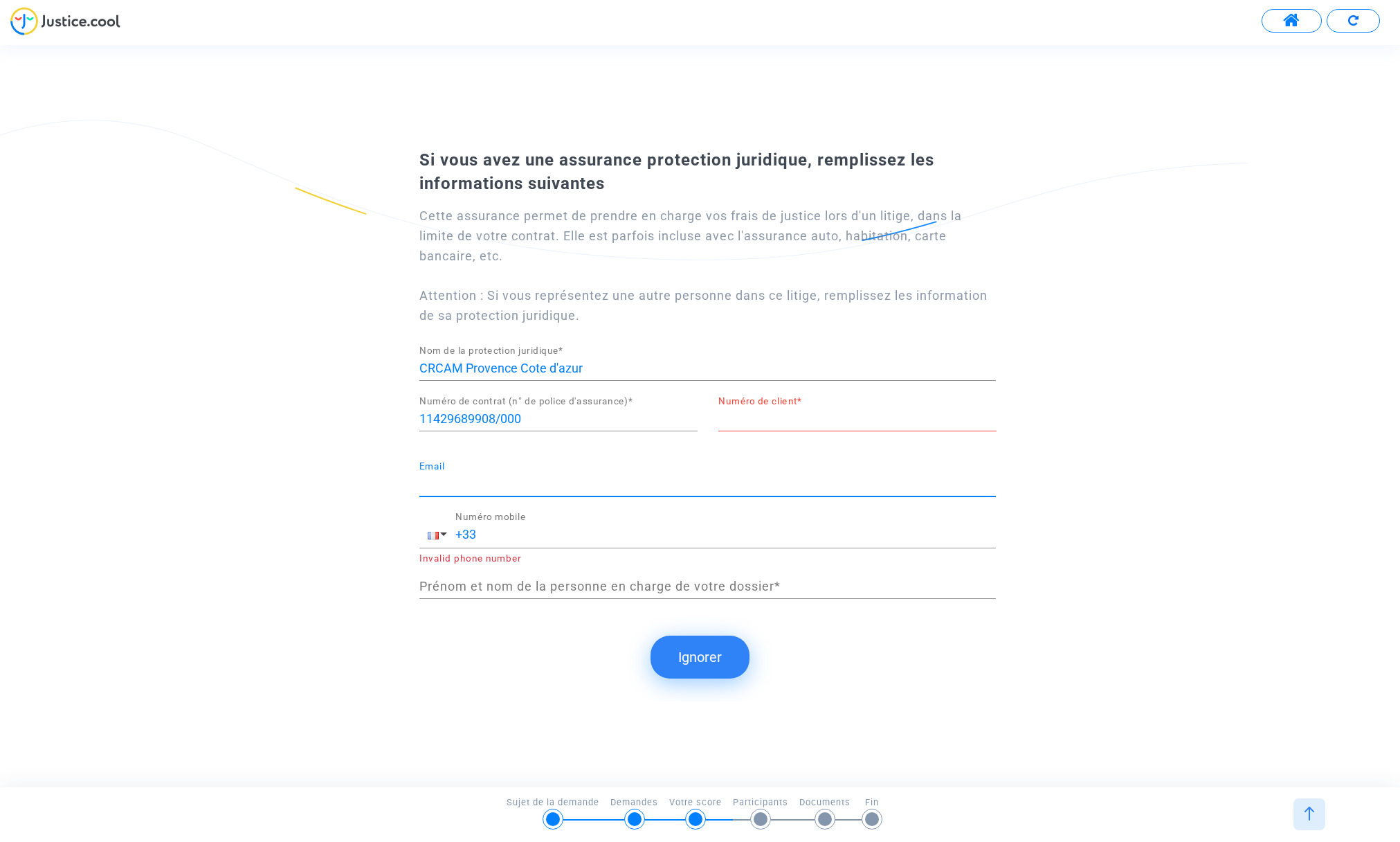
click at [465, 475] on div "Email" at bounding box center [708, 479] width 576 height 36
drag, startPoint x: 613, startPoint y: 486, endPoint x: 586, endPoint y: 486, distance: 27.0
click at [586, 486] on input "[EMAIL_ADDRESS][DOMAIN_NAME]" at bounding box center [708, 484] width 576 height 14
click at [627, 487] on input "[EMAIL_ADDRESS][DOMAIN_NAME]" at bounding box center [708, 484] width 576 height 14
type input "[EMAIL_ADDRESS][DOMAIN_NAME]"
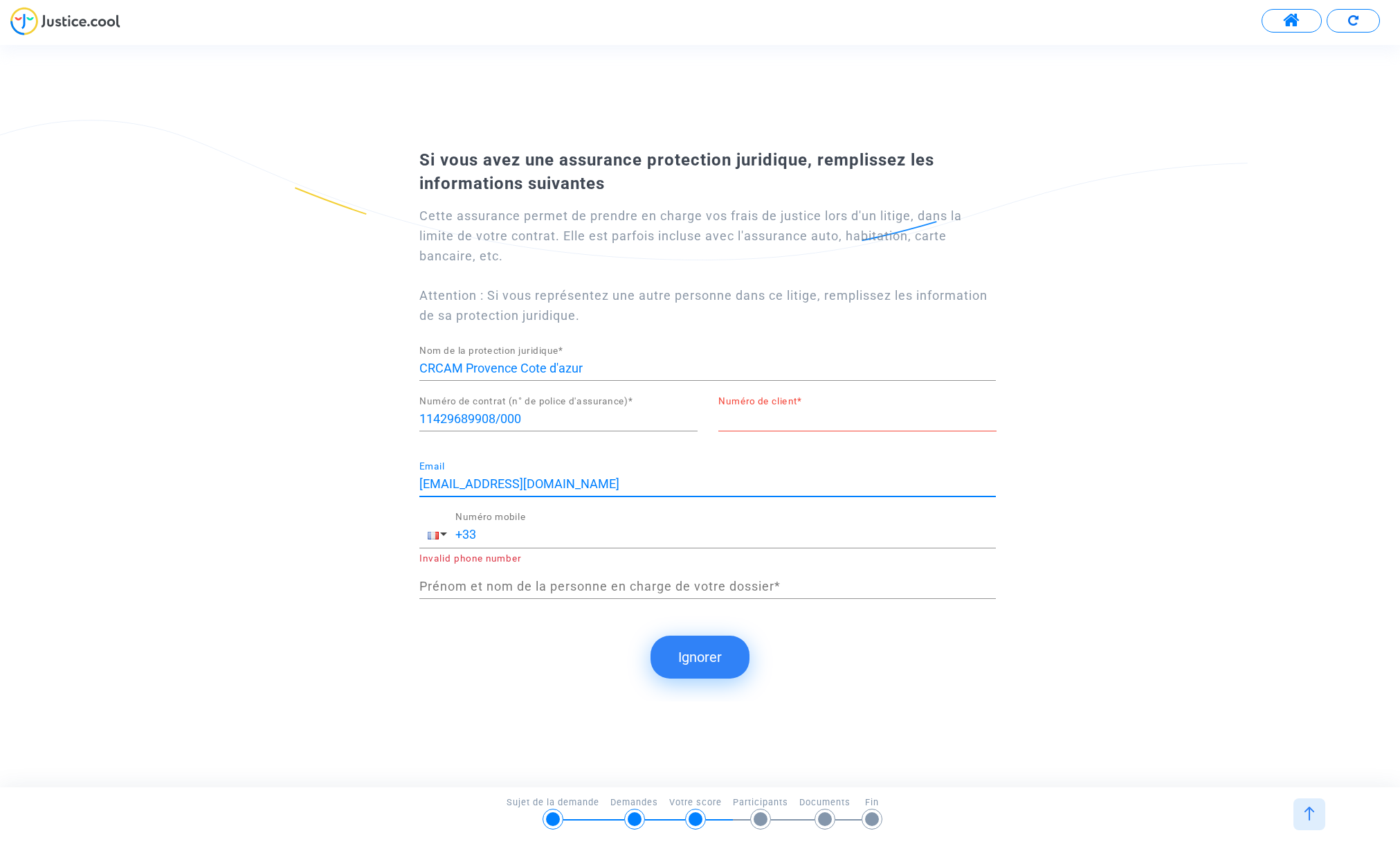
drag, startPoint x: 608, startPoint y: 483, endPoint x: 578, endPoint y: 484, distance: 30.0
click at [574, 484] on input "[EMAIL_ADDRESS][DOMAIN_NAME]" at bounding box center [708, 484] width 576 height 14
click at [740, 480] on input "[EMAIL_ADDRESS][DOMAIN_NAME]" at bounding box center [708, 484] width 576 height 14
click at [499, 570] on div "Prénom et nom de la personne en charge de votre dossier *" at bounding box center [708, 581] width 576 height 36
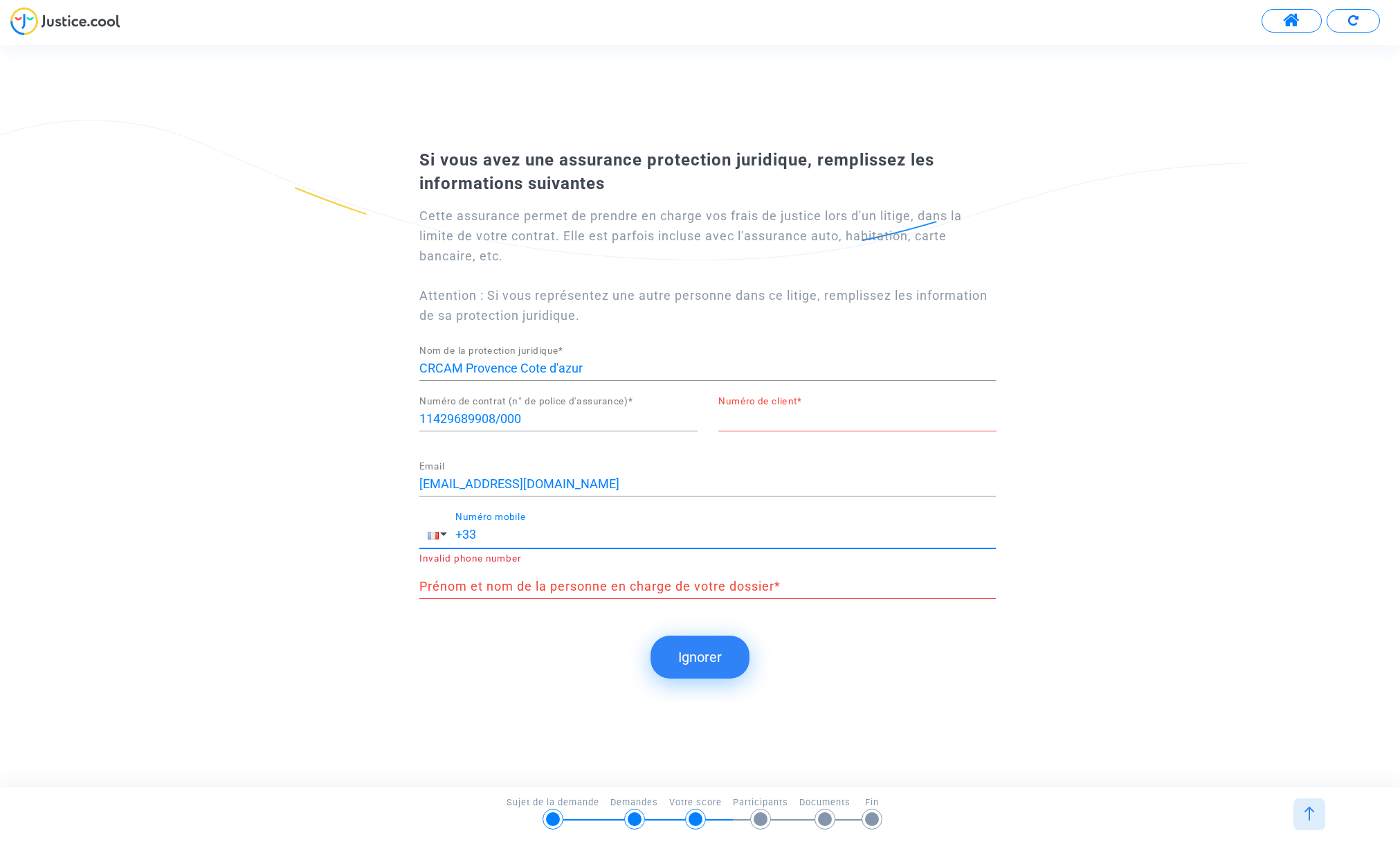
click at [499, 534] on input "+33" at bounding box center [725, 534] width 541 height 14
type input "[PHONE_NUMBER]"
click at [698, 649] on button "Ignorer" at bounding box center [700, 656] width 99 height 43
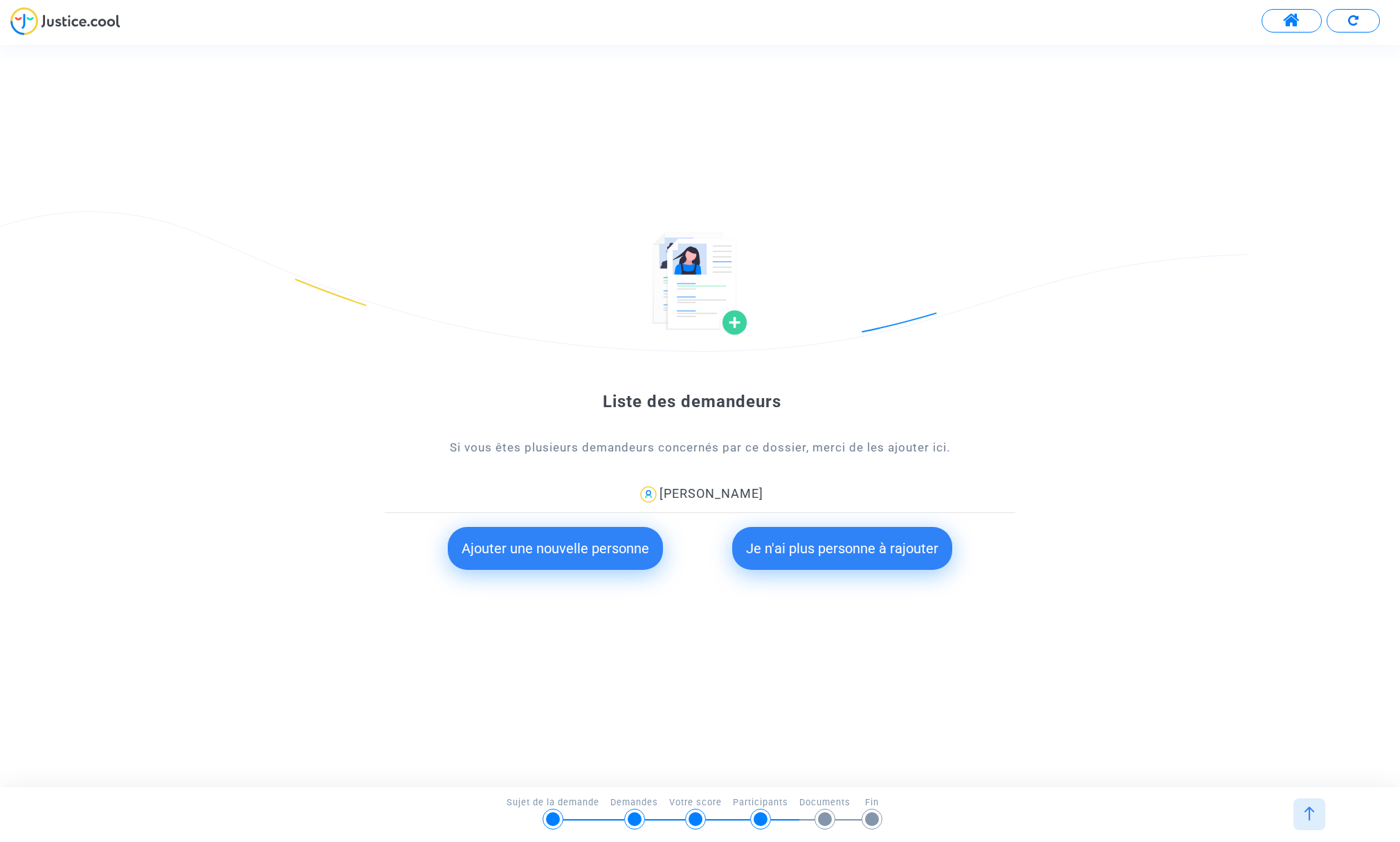
click at [875, 555] on button "Je n'ai plus personne à rajouter" at bounding box center [842, 548] width 220 height 43
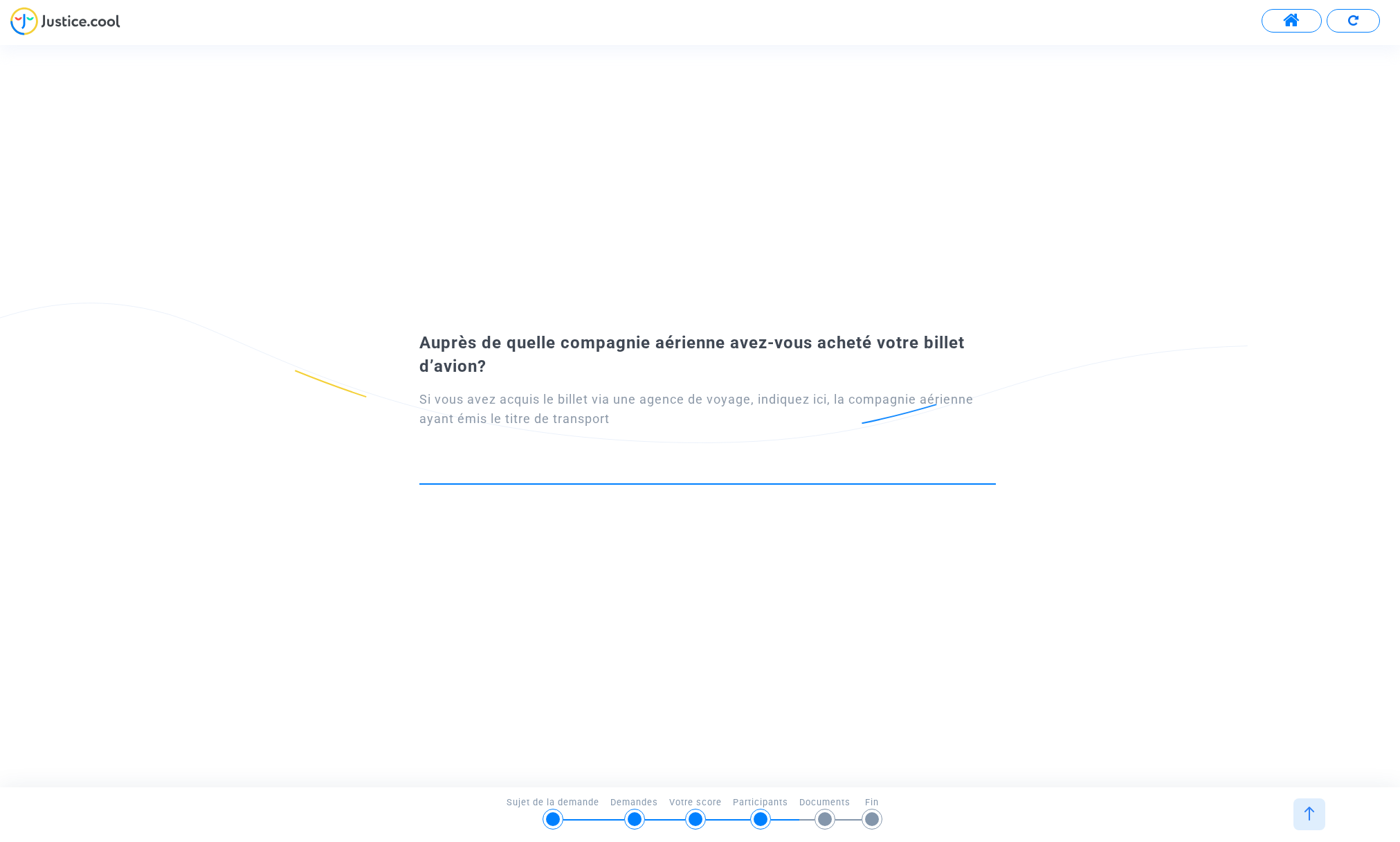
click at [494, 470] on input at bounding box center [708, 471] width 576 height 14
click at [508, 465] on input at bounding box center [708, 471] width 576 height 14
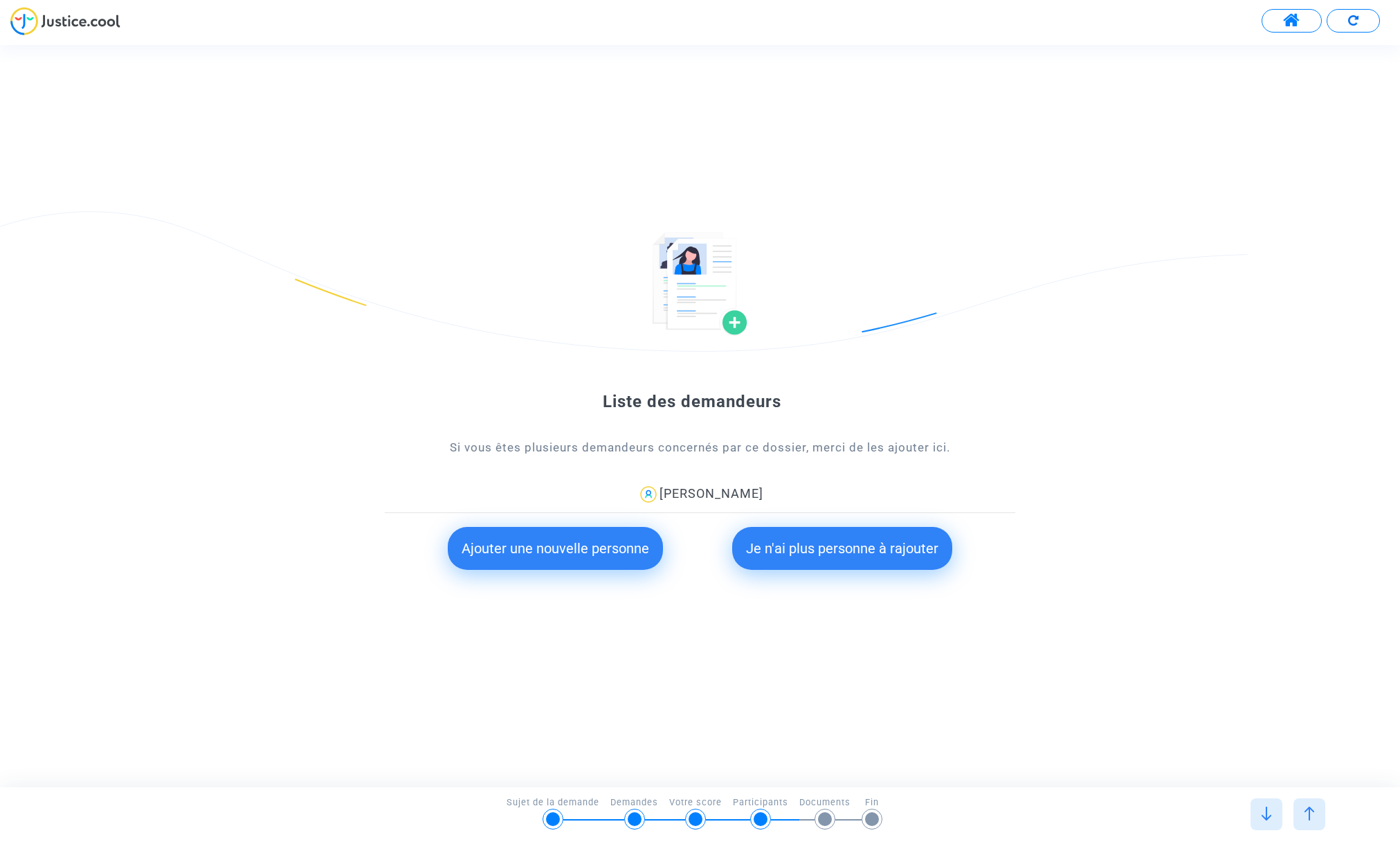
click at [774, 546] on button "Je n'ai plus personne à rajouter" at bounding box center [842, 548] width 220 height 43
type input "Ryanair (FR)"
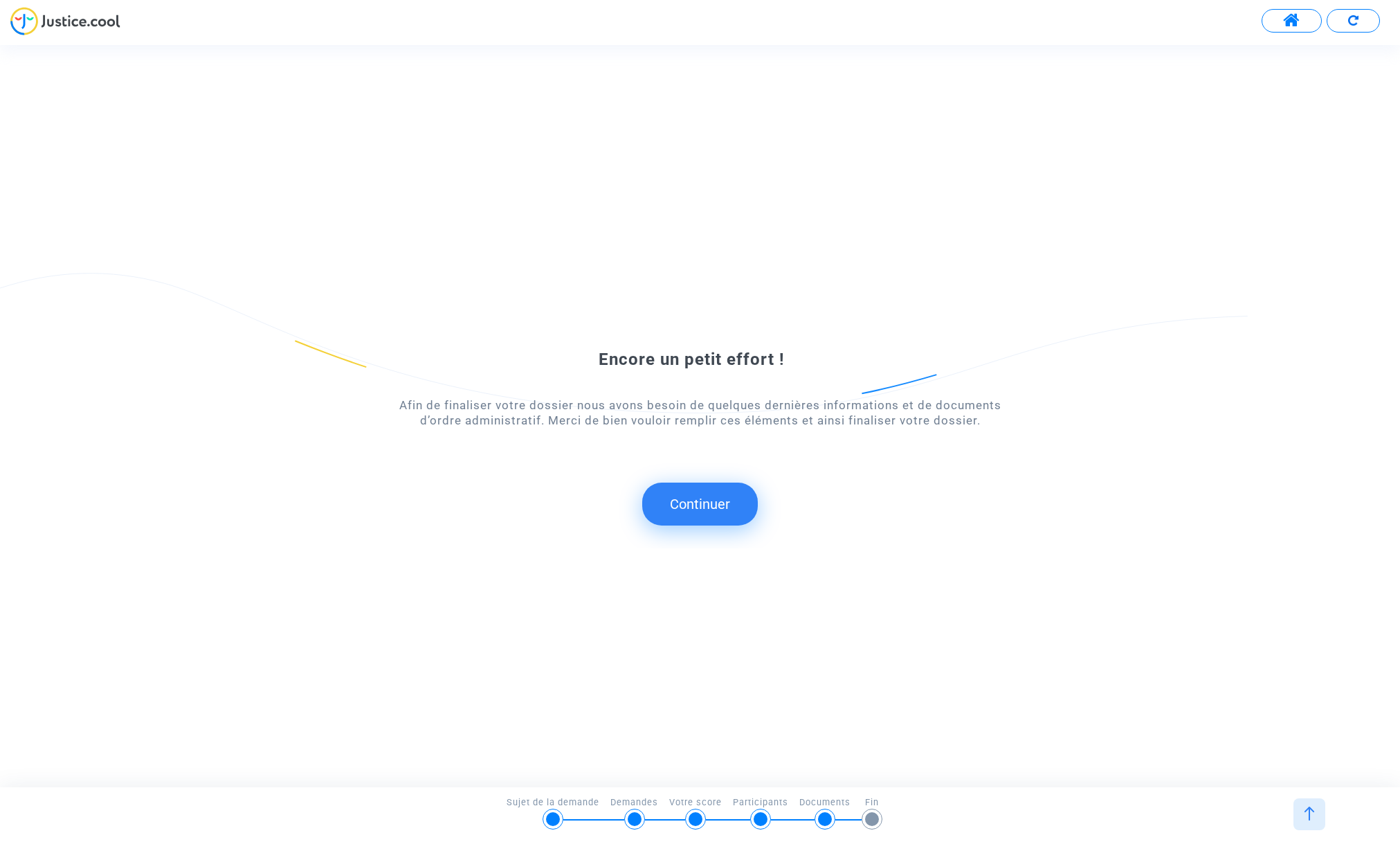
click at [695, 502] on button "Continuer" at bounding box center [700, 504] width 115 height 43
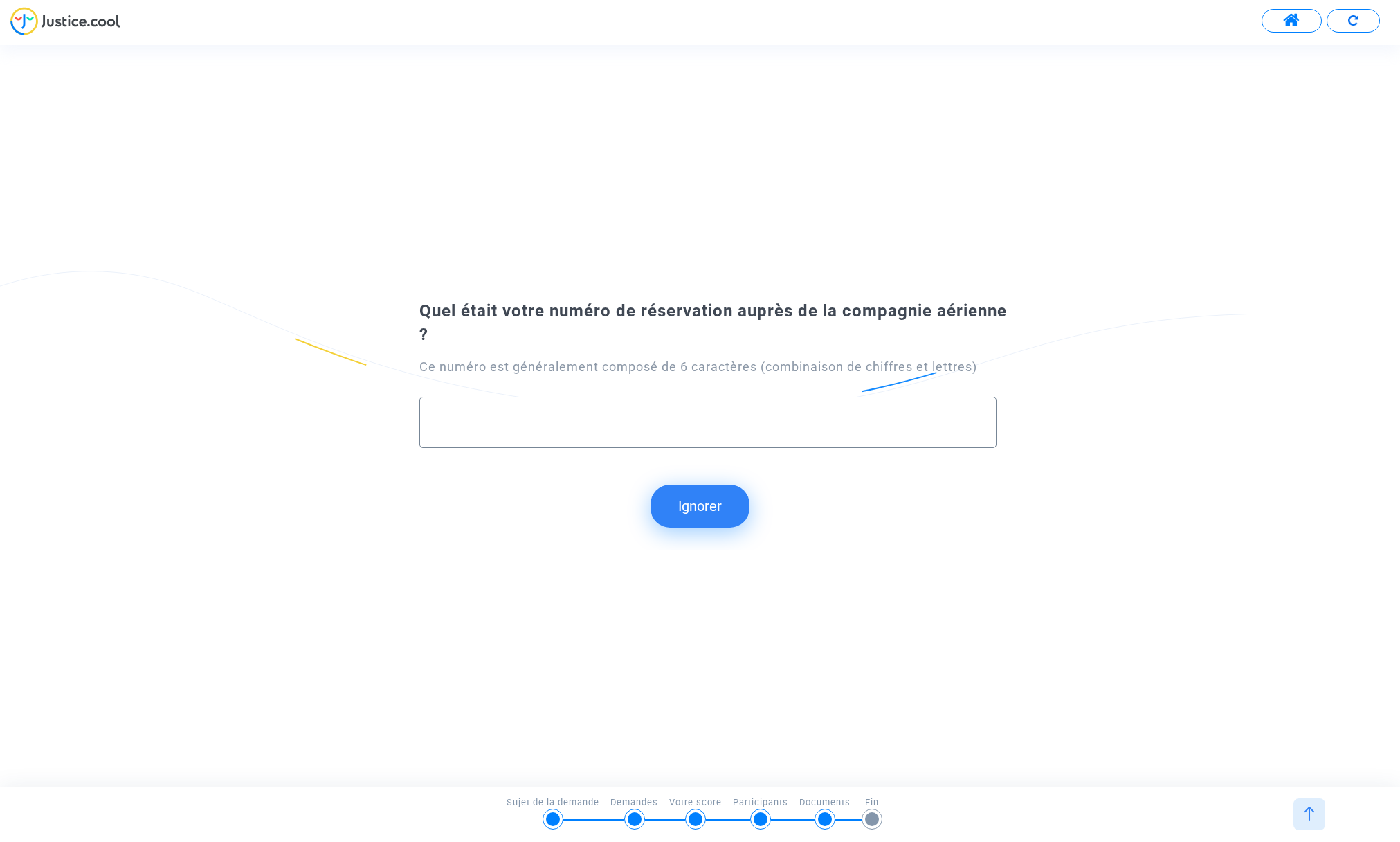
click at [467, 421] on input "text" at bounding box center [708, 423] width 547 height 16
type input "f"
type input "B434VR"
click at [693, 509] on button "Continuer" at bounding box center [700, 505] width 115 height 43
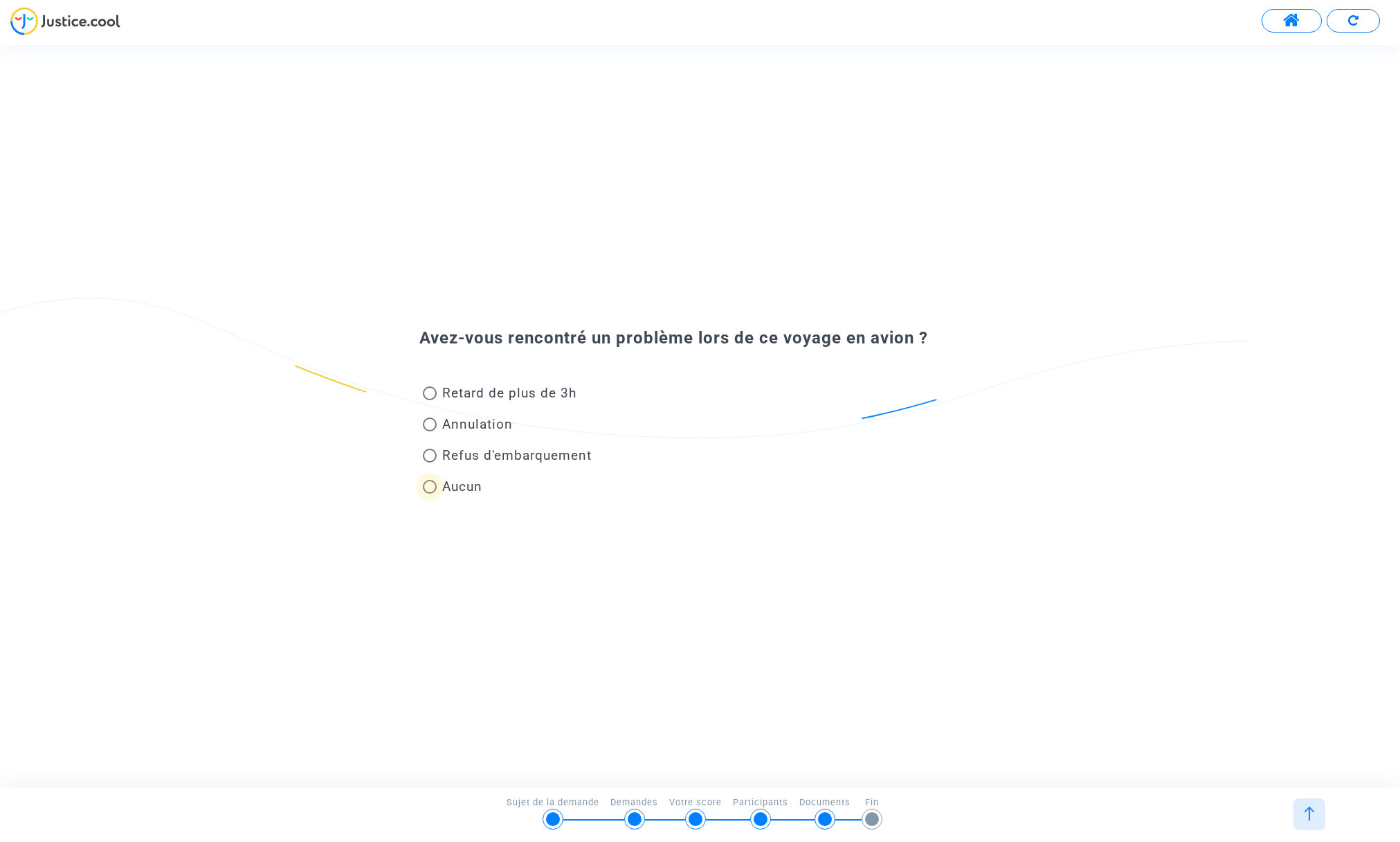
drag, startPoint x: 431, startPoint y: 488, endPoint x: 437, endPoint y: 492, distance: 7.2
click at [432, 489] on span at bounding box center [429, 486] width 14 height 14
click at [430, 494] on input "Aucun" at bounding box center [429, 494] width 1 height 1
radio input "true"
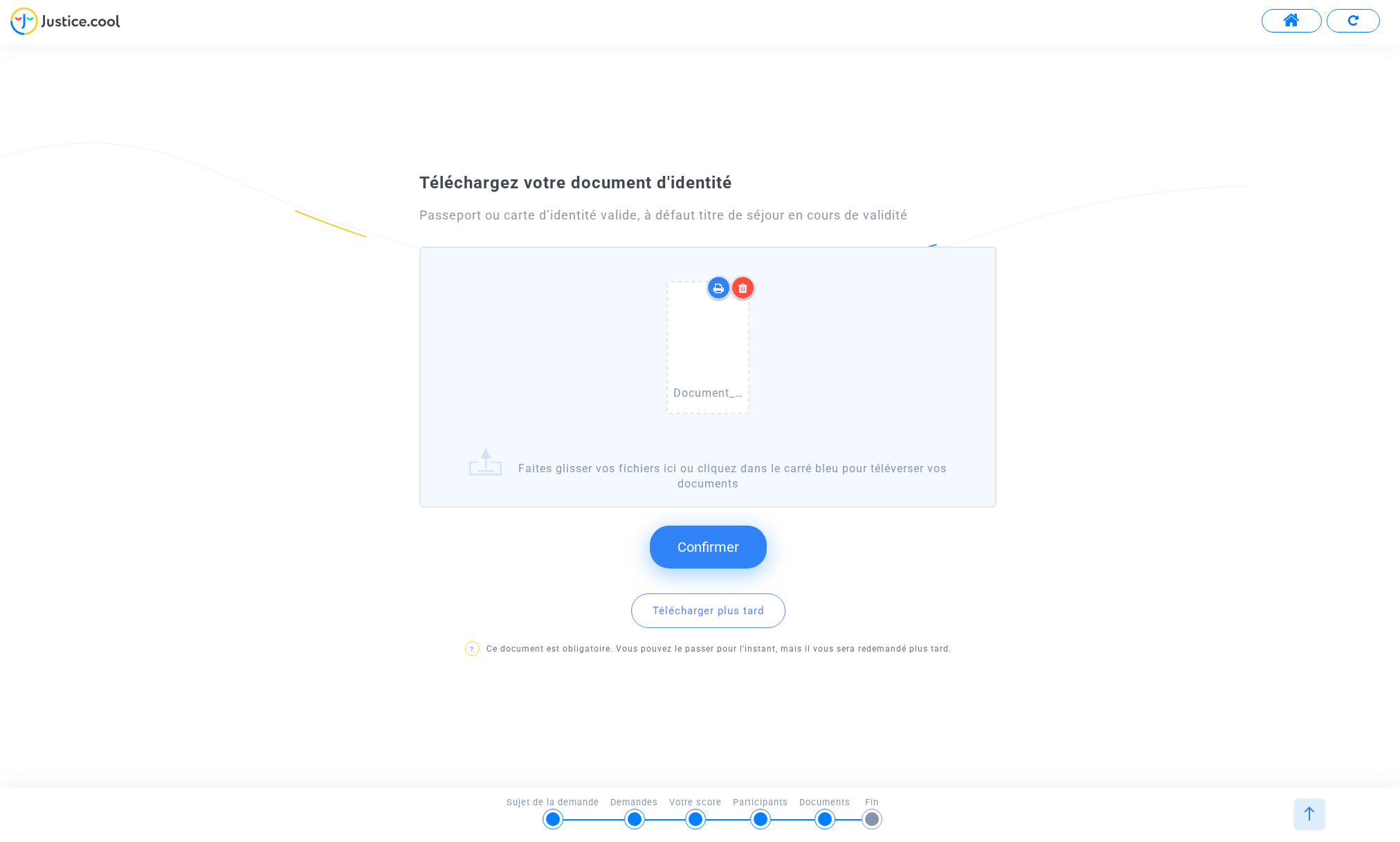
click at [695, 549] on span "Confirmer" at bounding box center [708, 547] width 61 height 17
click at [722, 544] on span "Confirmer" at bounding box center [708, 547] width 61 height 17
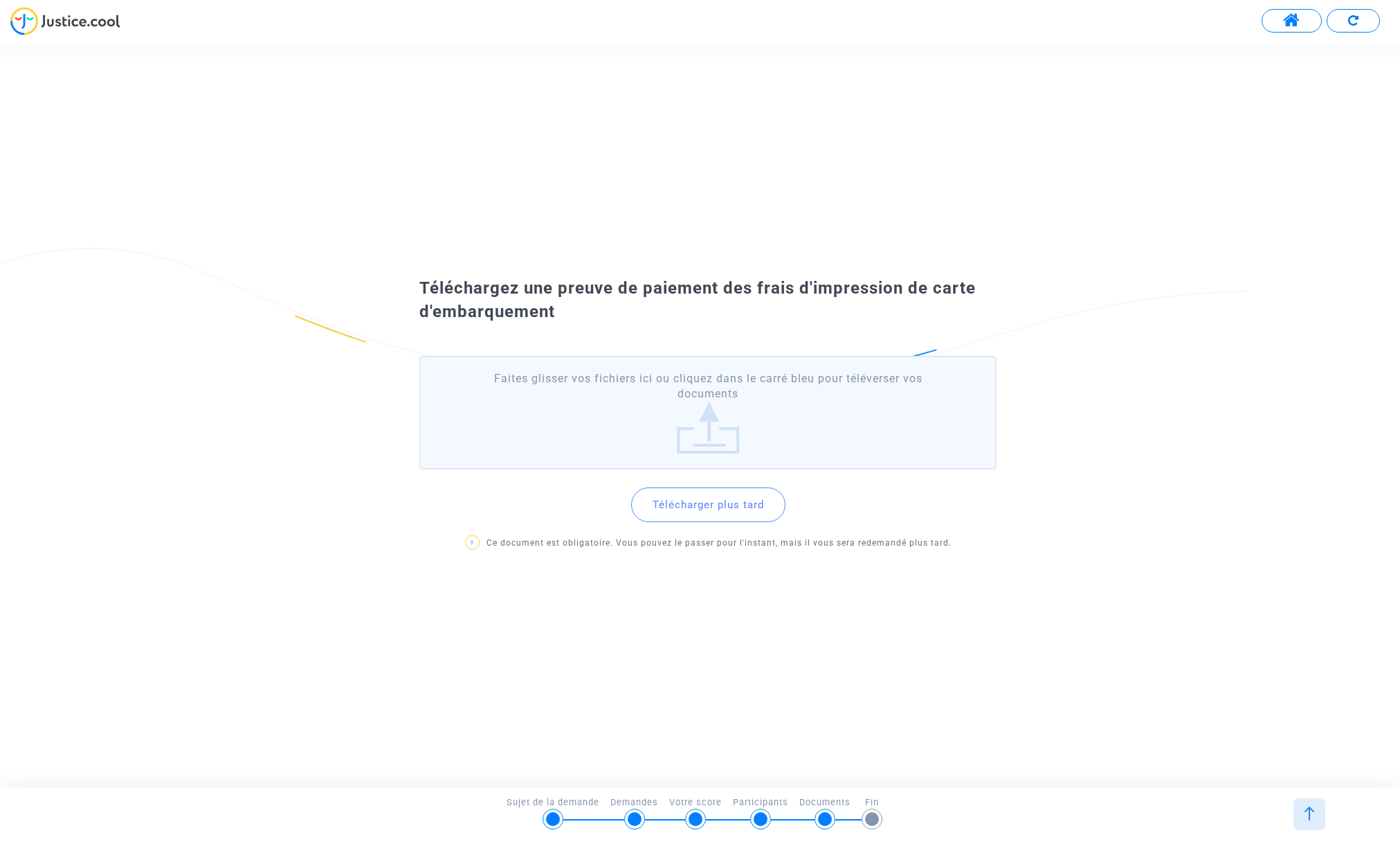
click at [712, 507] on button "Télécharger plus tard" at bounding box center [708, 505] width 154 height 35
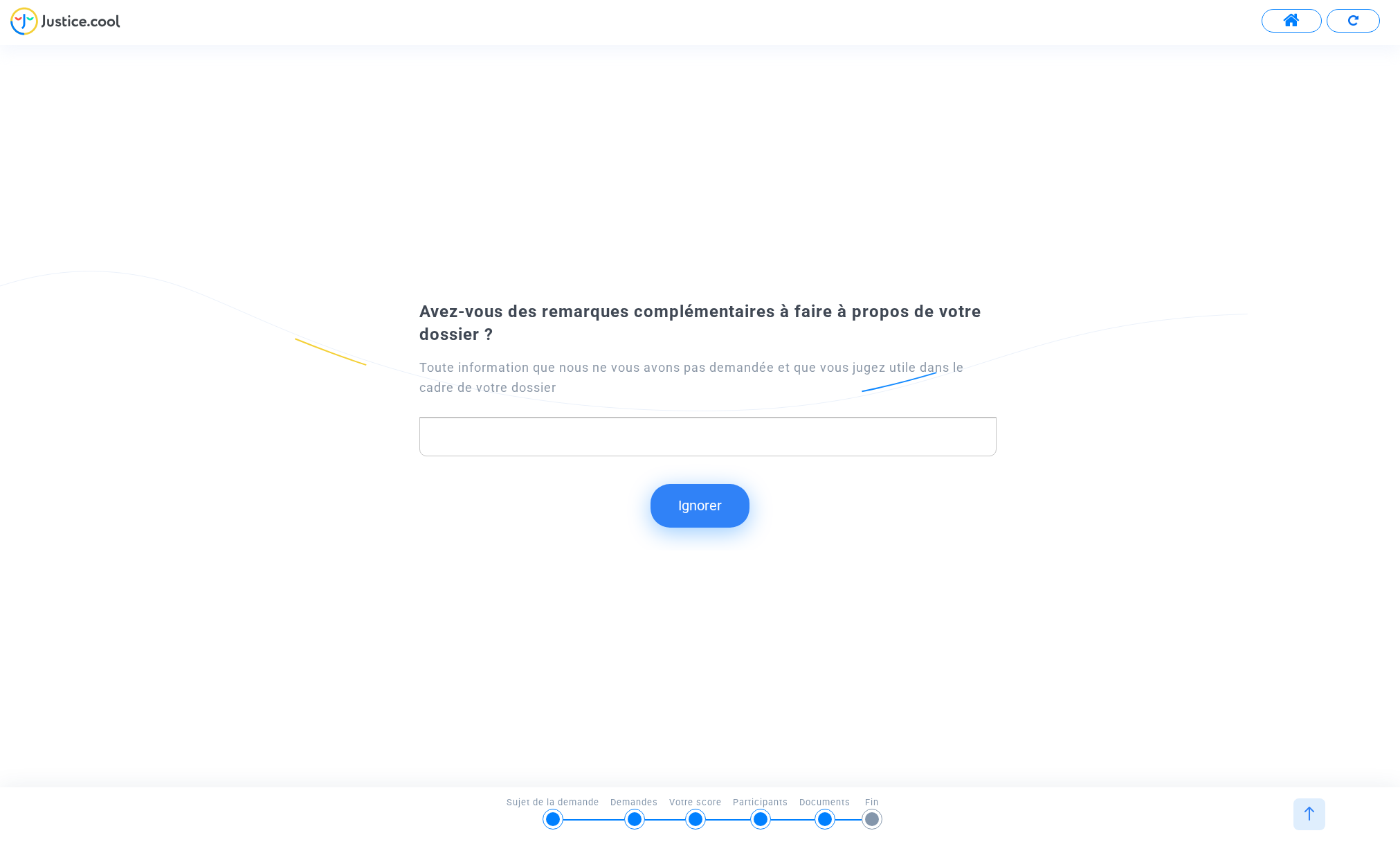
click at [526, 434] on p "Rich Text Editor, main" at bounding box center [708, 437] width 562 height 17
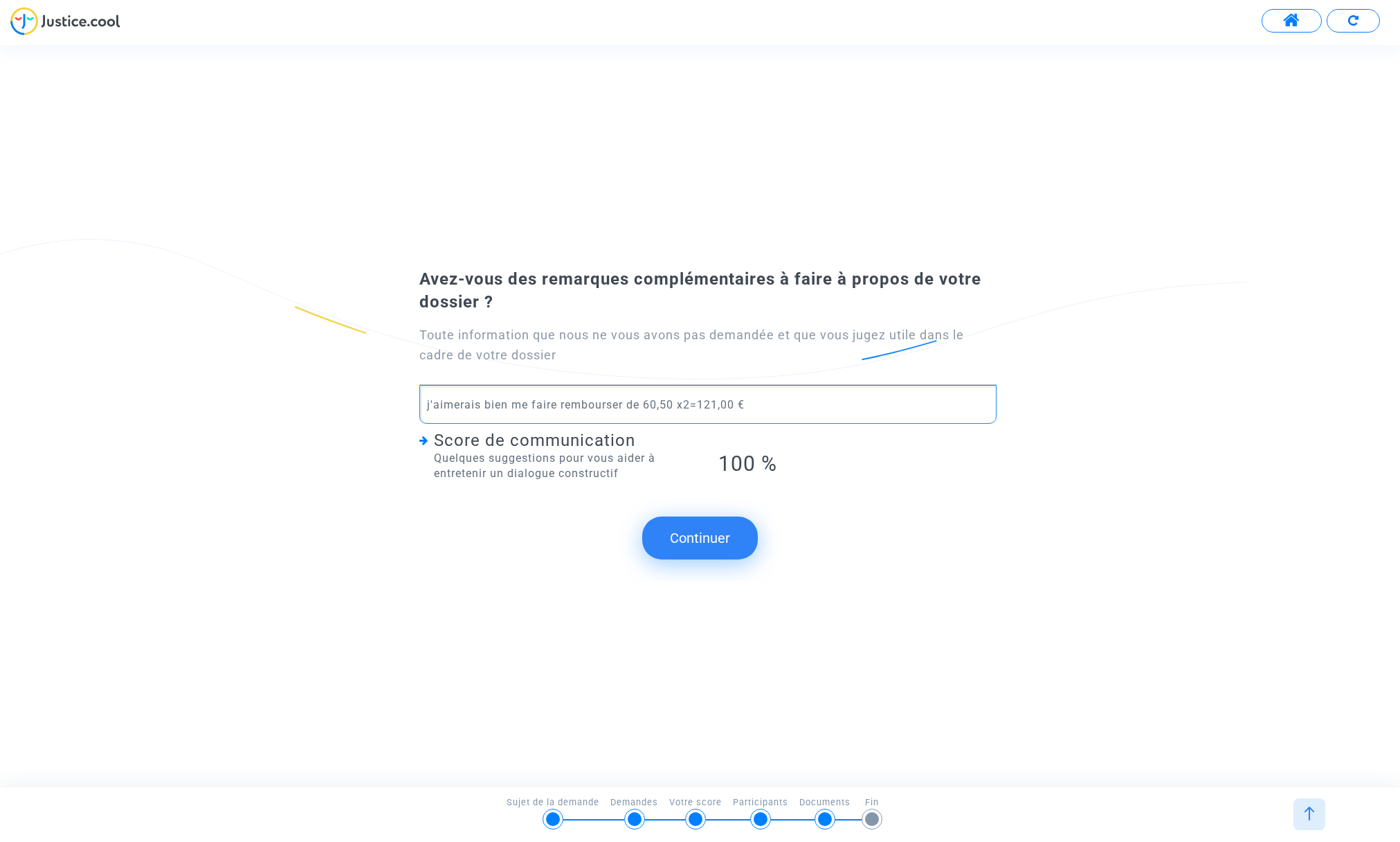
click at [629, 404] on p "j'aimerais bien me faire rembourser de 60,50 x2=121,00 €" at bounding box center [708, 404] width 562 height 17
drag, startPoint x: 792, startPoint y: 404, endPoint x: 782, endPoint y: 404, distance: 10.0
click at [781, 404] on p "j'aimerais bien me faire rembourser de es cartes aller et retour de 60,50 x2=12…" at bounding box center [708, 404] width 562 height 17
click at [917, 402] on p "j'aimerais bien me faire rembourser de es cartes aller et retour 60,50 x2=121,0…" at bounding box center [708, 404] width 562 height 17
click at [703, 536] on button "Continuer" at bounding box center [700, 538] width 115 height 43
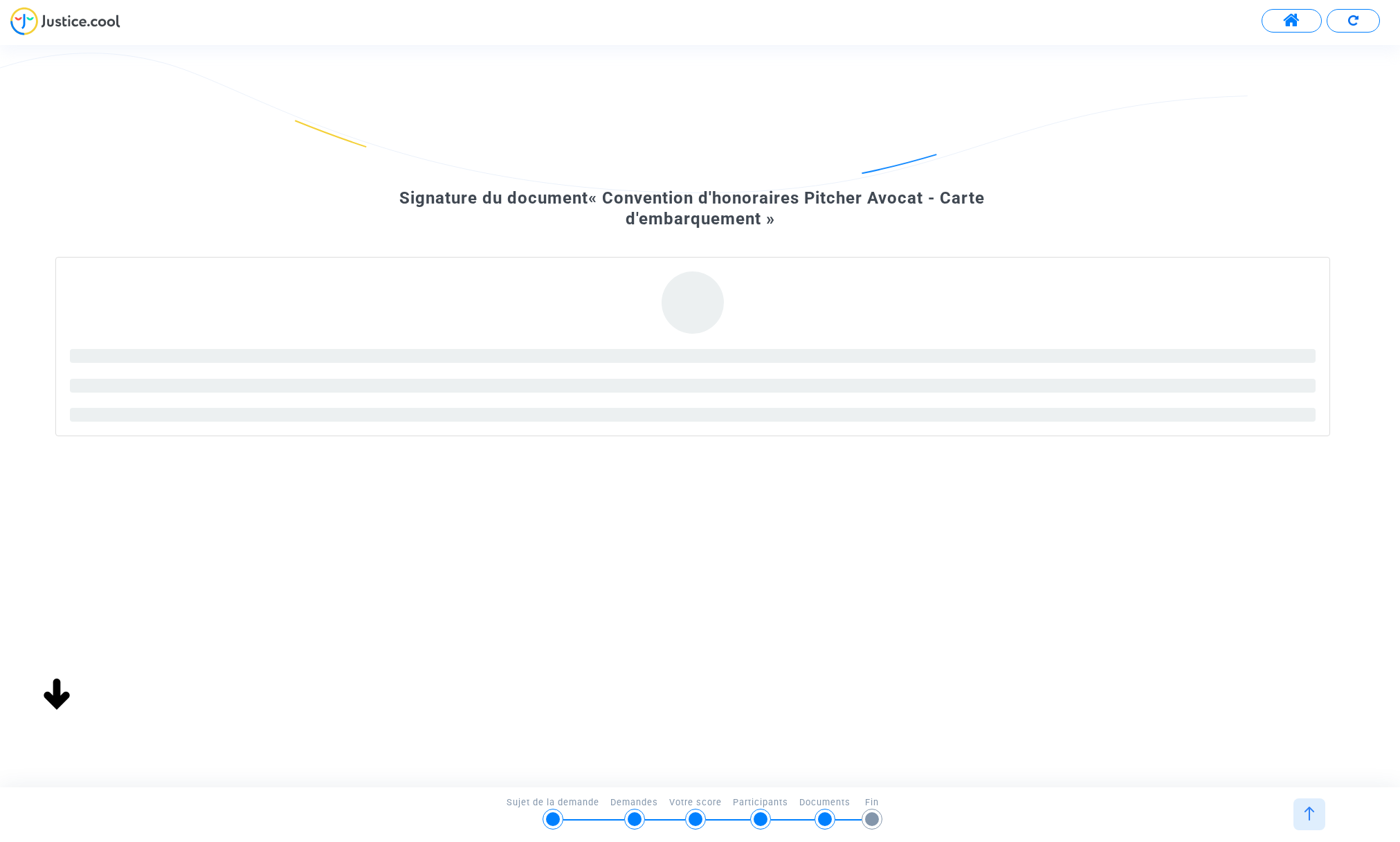
scroll to position [90, 0]
